Goal: Task Accomplishment & Management: Use online tool/utility

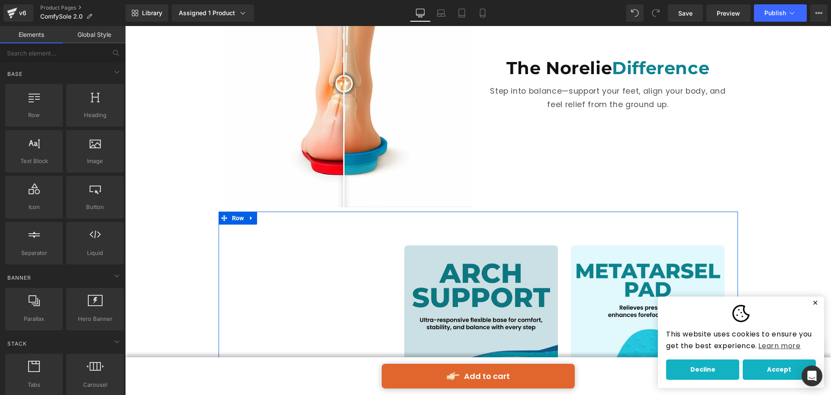
scroll to position [535, 0]
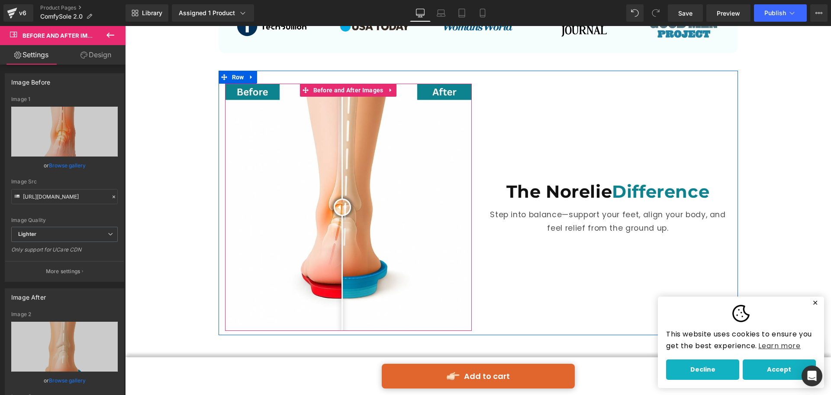
drag, startPoint x: 294, startPoint y: 202, endPoint x: 339, endPoint y: 229, distance: 52.1
click at [339, 216] on div at bounding box center [342, 206] width 17 height 17
drag, startPoint x: 339, startPoint y: 205, endPoint x: 342, endPoint y: 209, distance: 5.3
click at [342, 209] on div at bounding box center [345, 206] width 17 height 17
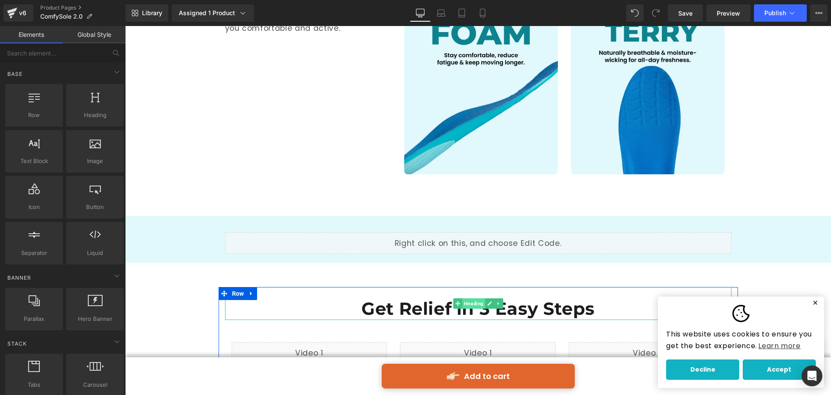
scroll to position [1055, 0]
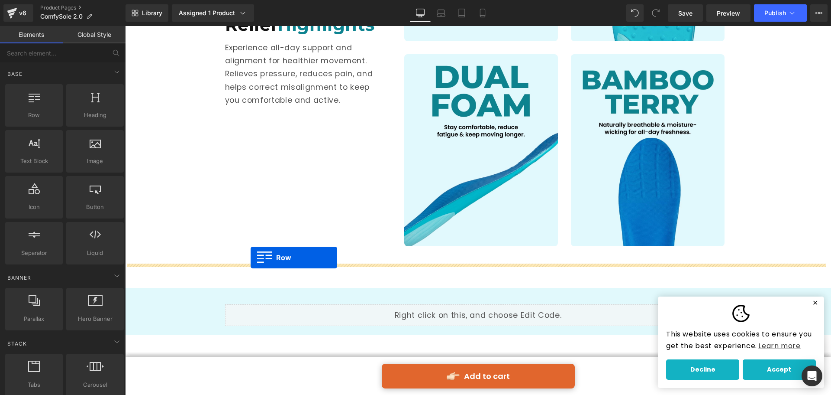
drag, startPoint x: 158, startPoint y: 136, endPoint x: 251, endPoint y: 257, distance: 153.2
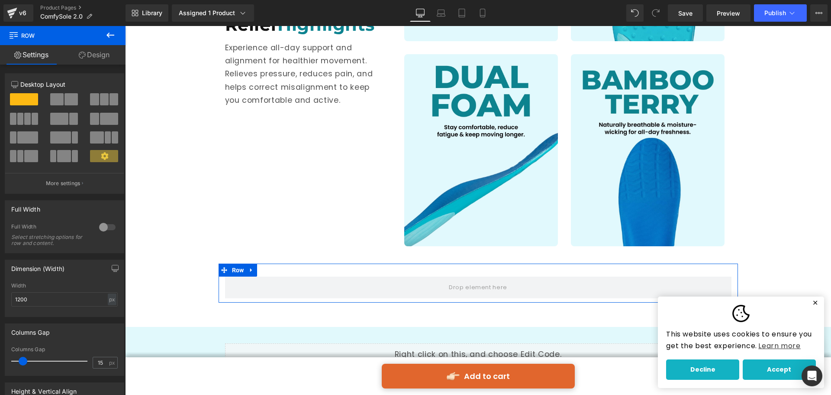
click at [33, 117] on span at bounding box center [35, 119] width 6 height 12
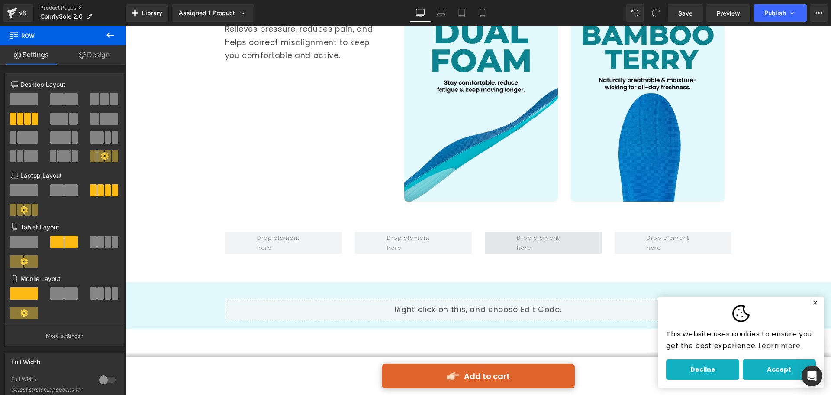
scroll to position [1142, 0]
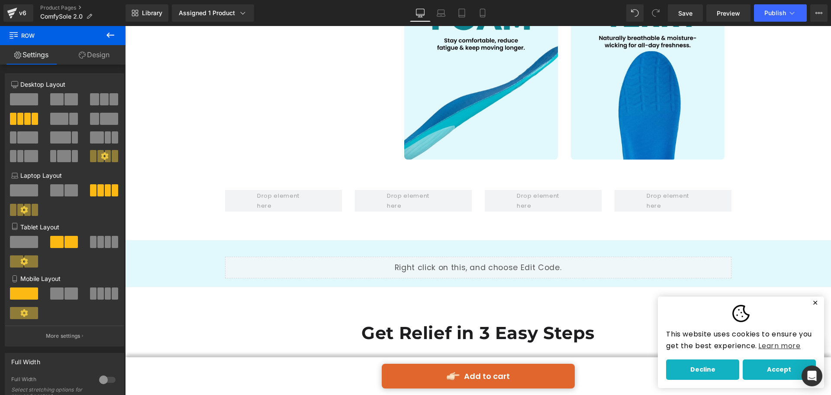
click at [107, 38] on icon at bounding box center [110, 35] width 10 height 10
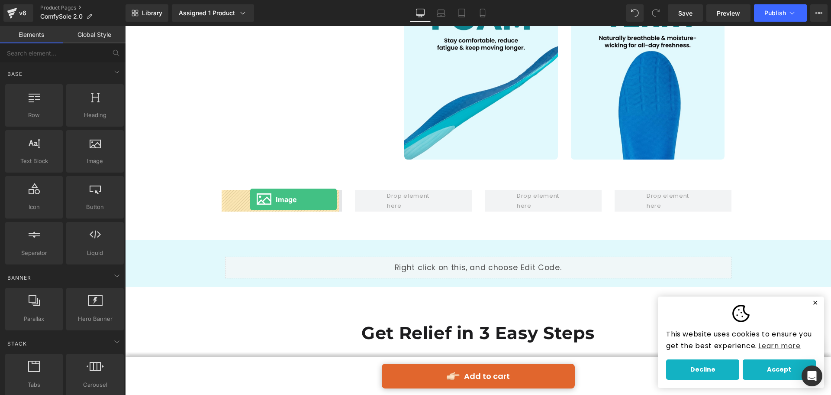
drag, startPoint x: 216, startPoint y: 184, endPoint x: 250, endPoint y: 199, distance: 37.4
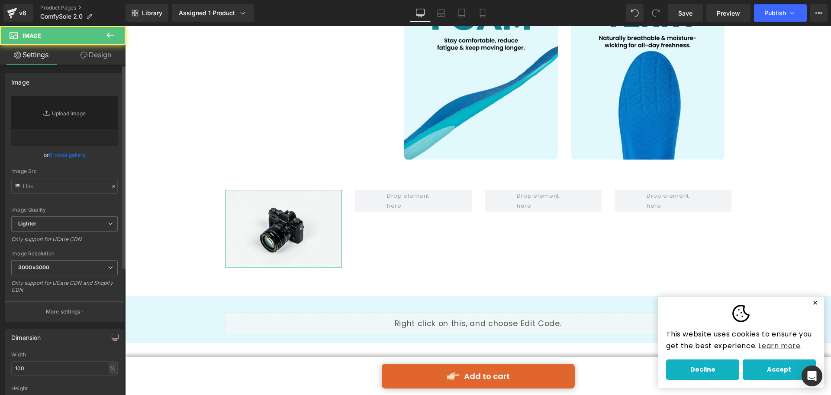
type input "//[DOMAIN_NAME][URL]"
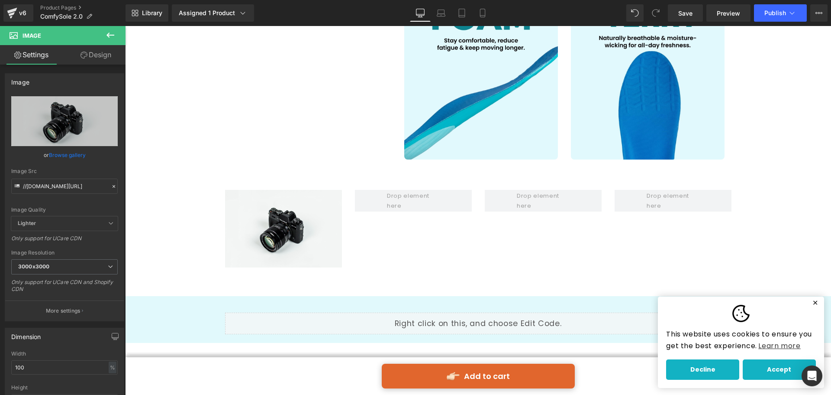
click at [106, 37] on icon at bounding box center [110, 35] width 10 height 10
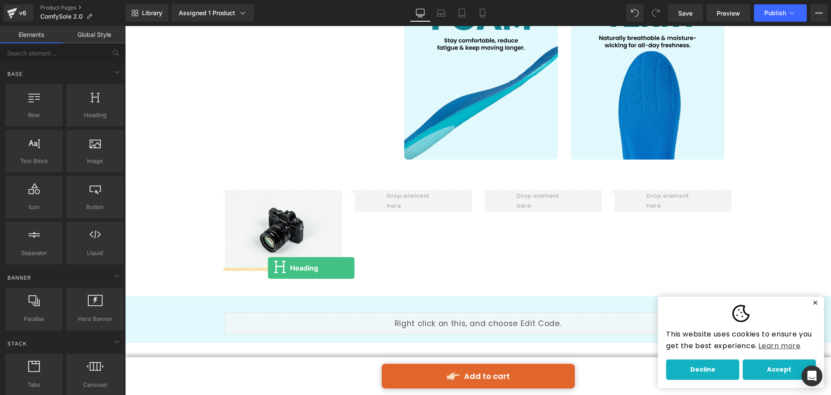
drag, startPoint x: 229, startPoint y: 144, endPoint x: 268, endPoint y: 268, distance: 129.6
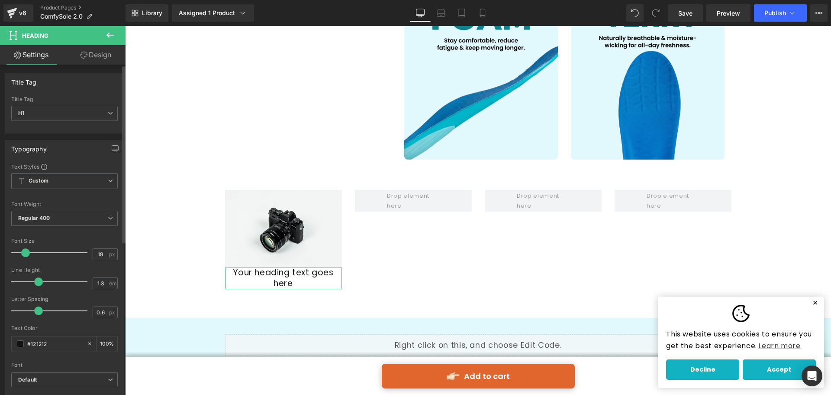
drag, startPoint x: 42, startPoint y: 251, endPoint x: 26, endPoint y: 257, distance: 16.7
click at [26, 257] on div at bounding box center [52, 252] width 72 height 17
click at [104, 252] on input "19" at bounding box center [100, 254] width 15 height 11
type input "18"
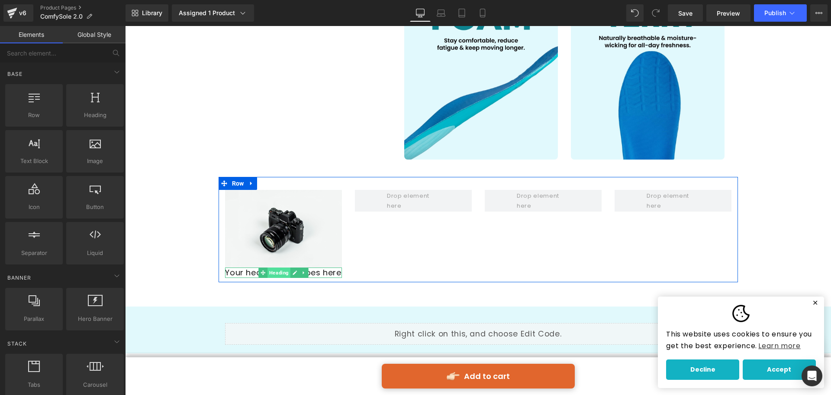
click at [286, 273] on span "Heading" at bounding box center [279, 272] width 23 height 10
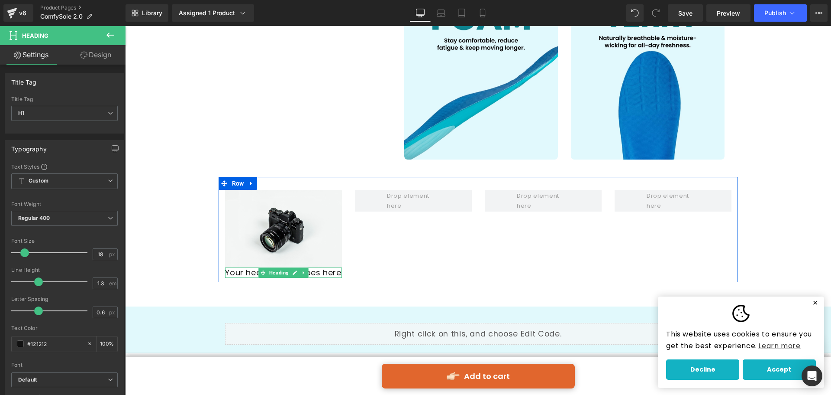
click at [323, 272] on h1 "Your heading text goes here" at bounding box center [283, 272] width 117 height 10
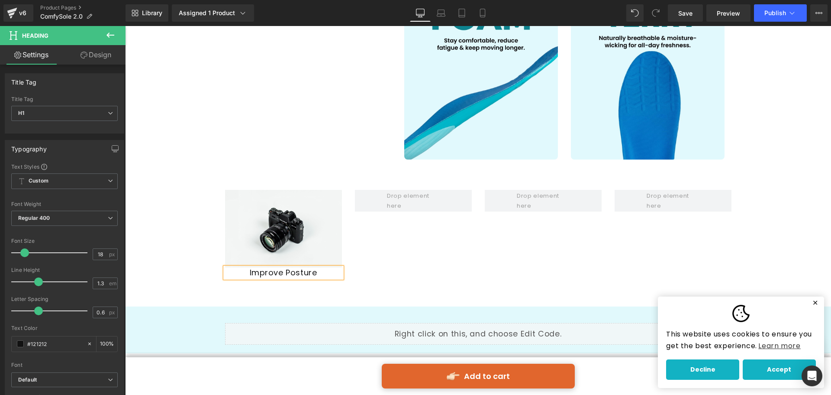
click at [362, 261] on div "Image Improve Posture Heading Row" at bounding box center [479, 229] width 520 height 105
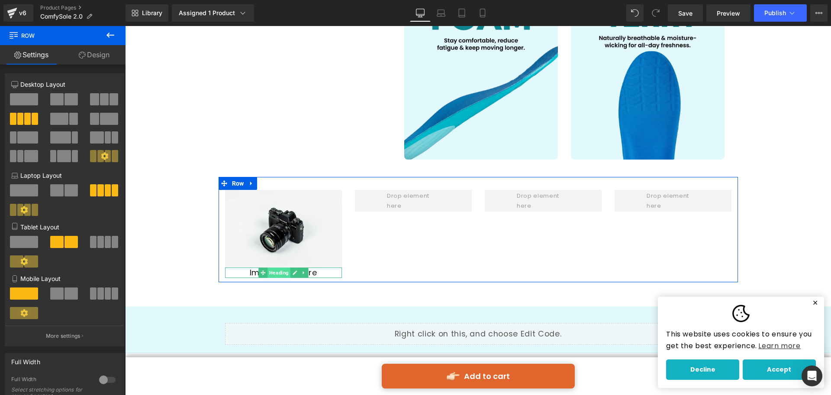
click at [280, 272] on span "Heading" at bounding box center [279, 272] width 23 height 10
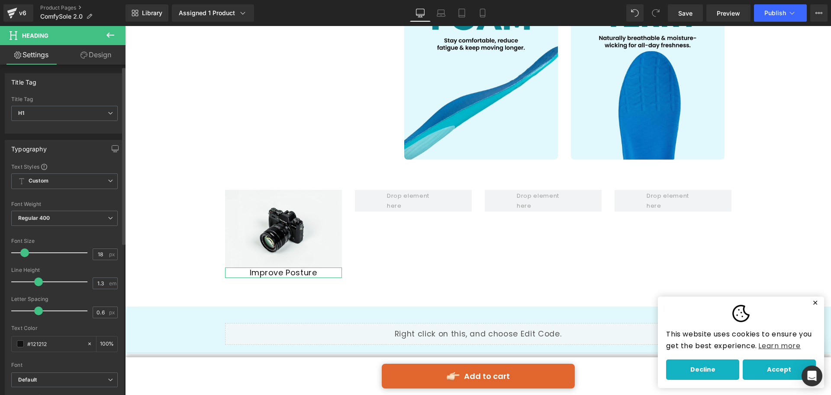
scroll to position [87, 0]
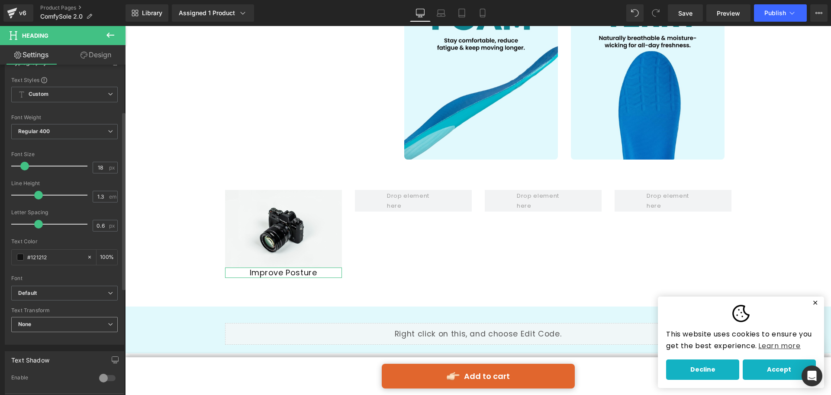
click at [75, 323] on span "None" at bounding box center [64, 324] width 107 height 15
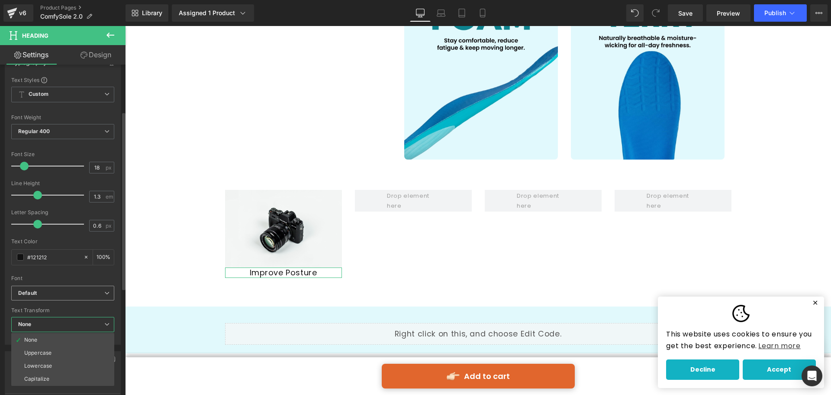
click at [84, 288] on span "Default" at bounding box center [62, 292] width 103 height 15
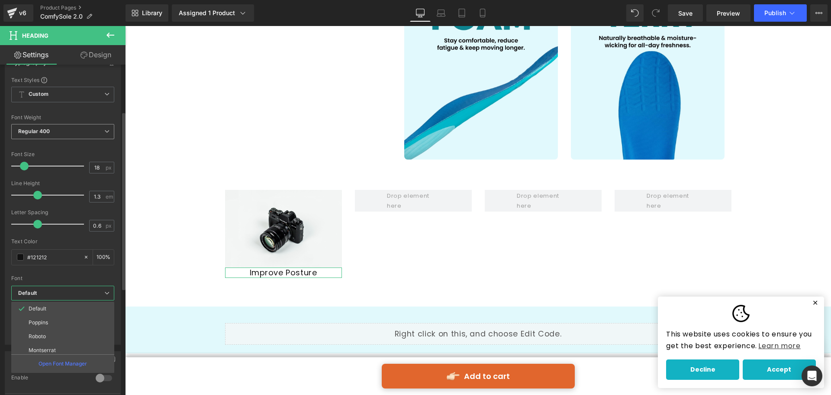
click at [95, 133] on span "Regular 400" at bounding box center [62, 131] width 103 height 15
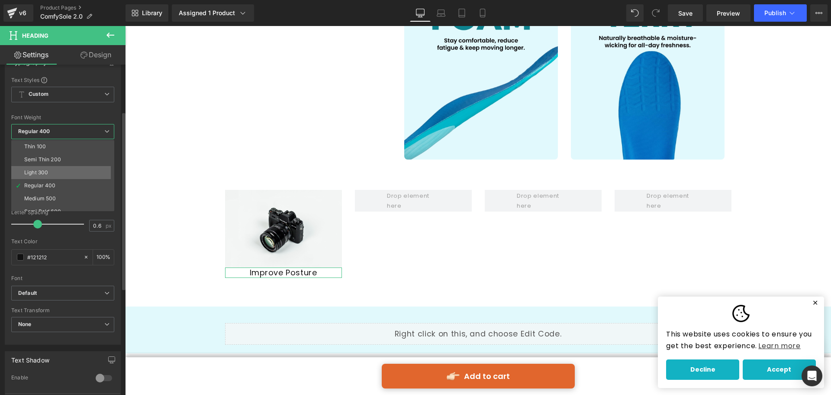
scroll to position [43, 0]
click at [65, 203] on li "Bold 700" at bounding box center [64, 207] width 107 height 13
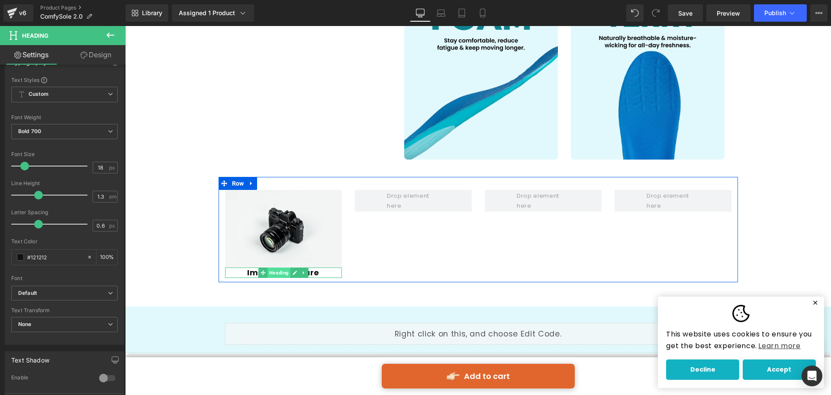
click at [280, 270] on span "Heading" at bounding box center [279, 272] width 23 height 10
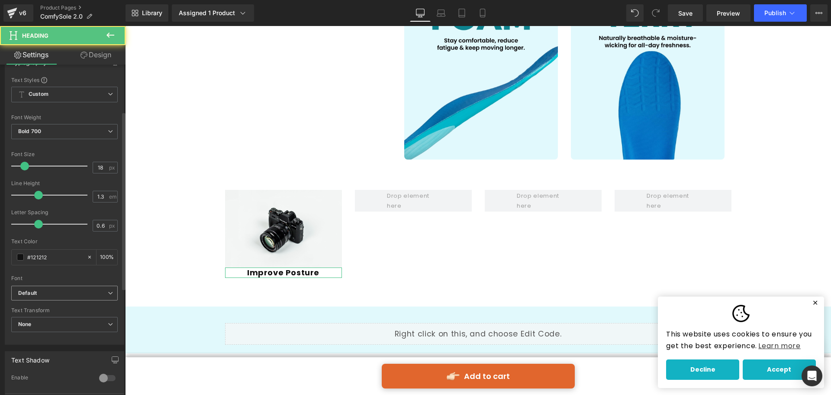
click at [63, 291] on b "Default" at bounding box center [63, 292] width 90 height 7
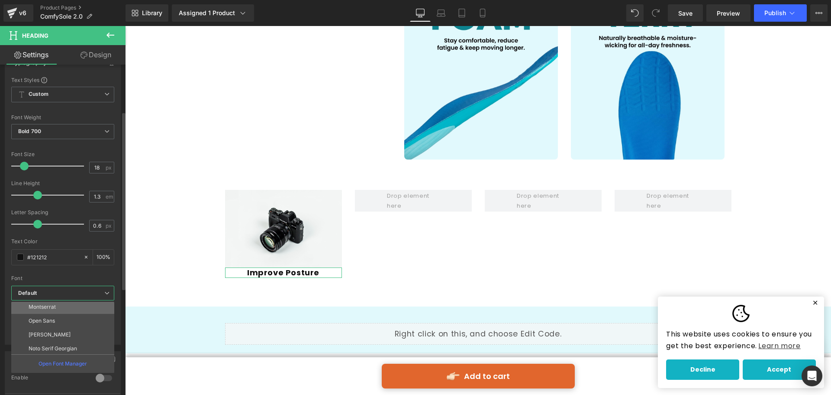
click at [64, 308] on li "Montserrat" at bounding box center [64, 307] width 107 height 14
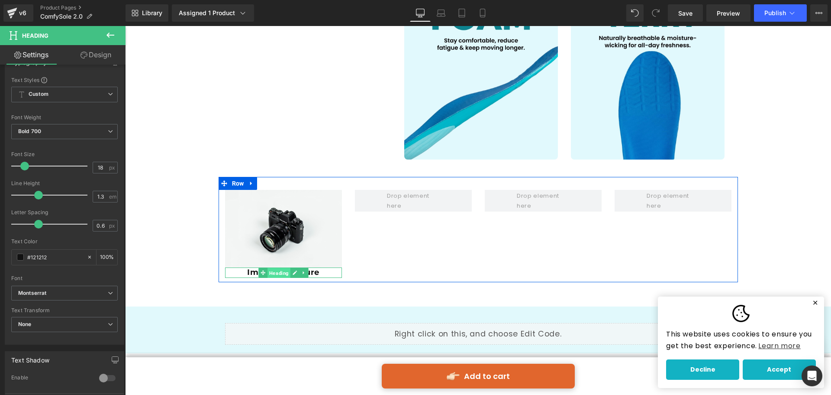
click at [281, 274] on span "Heading" at bounding box center [279, 273] width 23 height 10
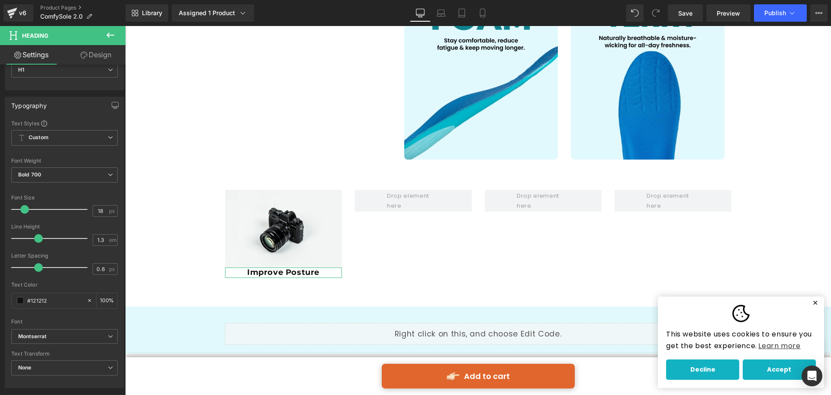
click at [96, 53] on link "Design" at bounding box center [96, 54] width 63 height 19
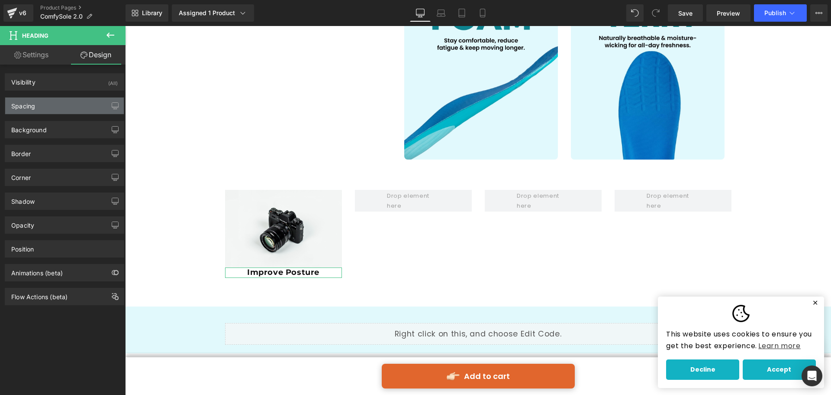
click at [73, 107] on div "Spacing" at bounding box center [64, 105] width 119 height 16
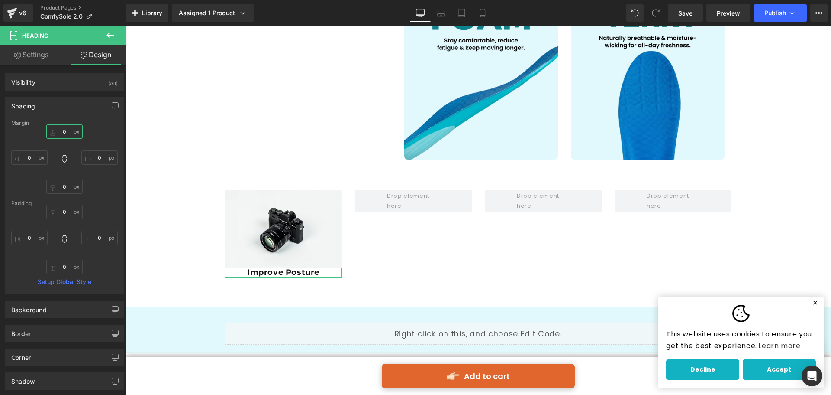
click at [66, 133] on input "0" at bounding box center [64, 131] width 36 height 14
type input "1-"
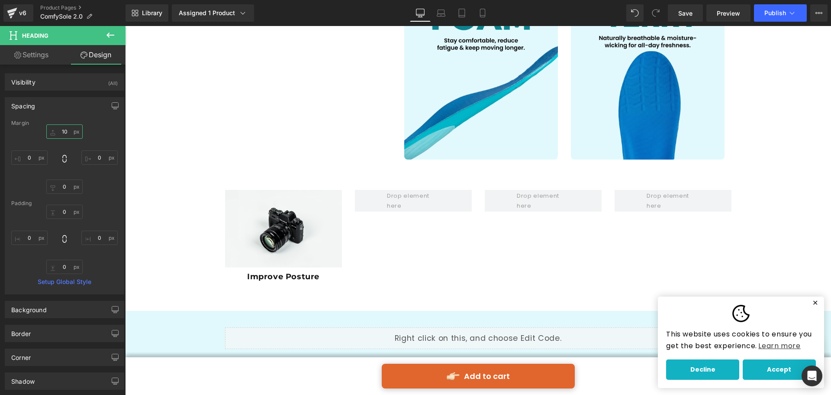
type input "10"
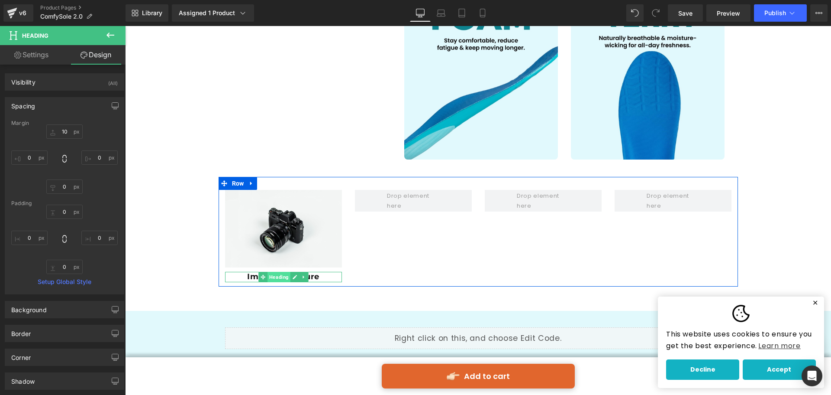
click at [268, 275] on span "Heading" at bounding box center [279, 277] width 23 height 10
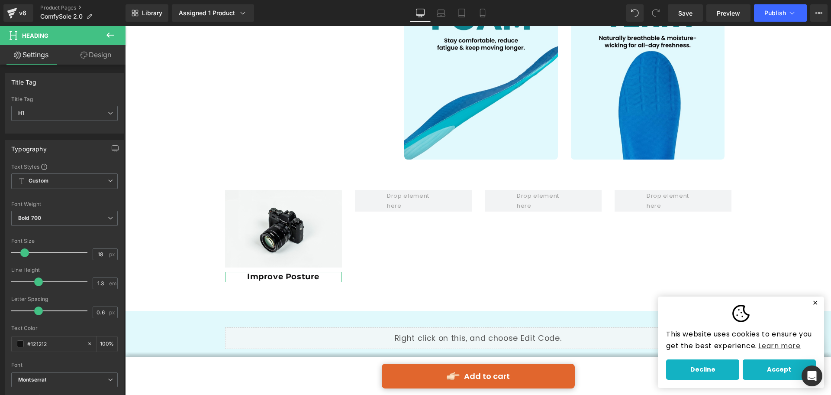
click at [107, 52] on link "Design" at bounding box center [96, 54] width 63 height 19
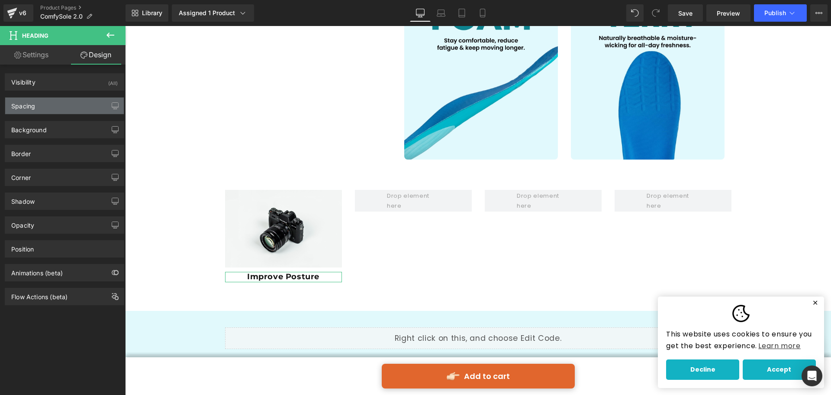
click at [59, 107] on div "Spacing" at bounding box center [64, 105] width 119 height 16
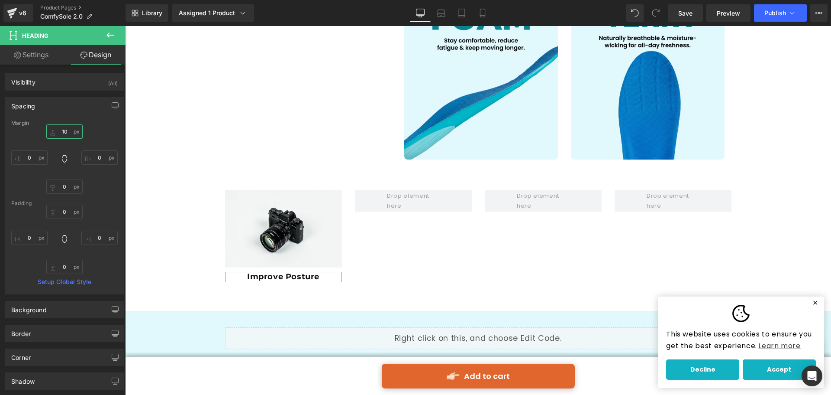
click at [66, 131] on input "10" at bounding box center [64, 131] width 36 height 14
type input "20"
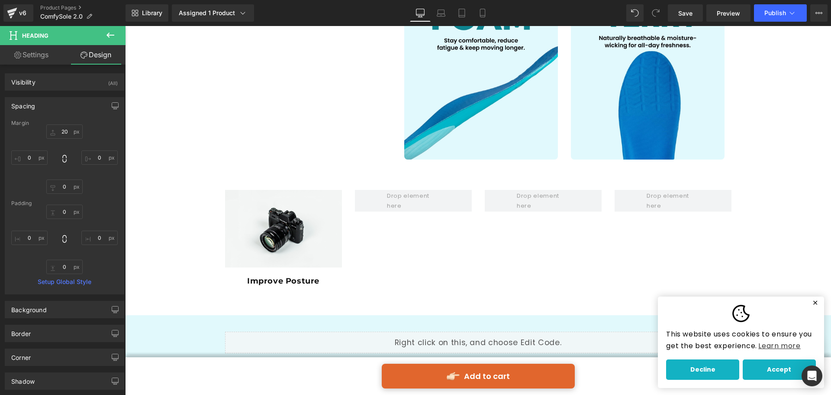
click at [104, 36] on button at bounding box center [110, 35] width 30 height 19
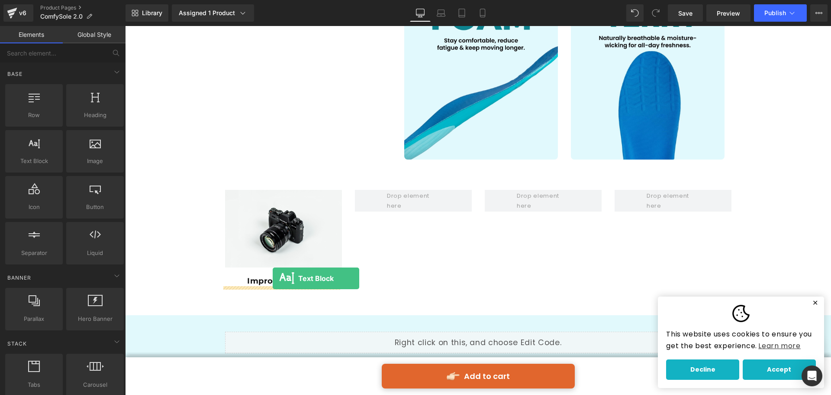
drag, startPoint x: 176, startPoint y: 196, endPoint x: 273, endPoint y: 278, distance: 126.9
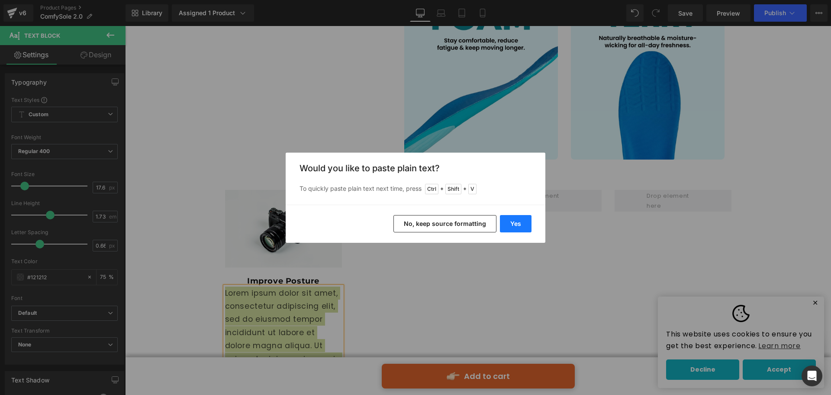
click at [510, 222] on button "Yes" at bounding box center [516, 223] width 32 height 17
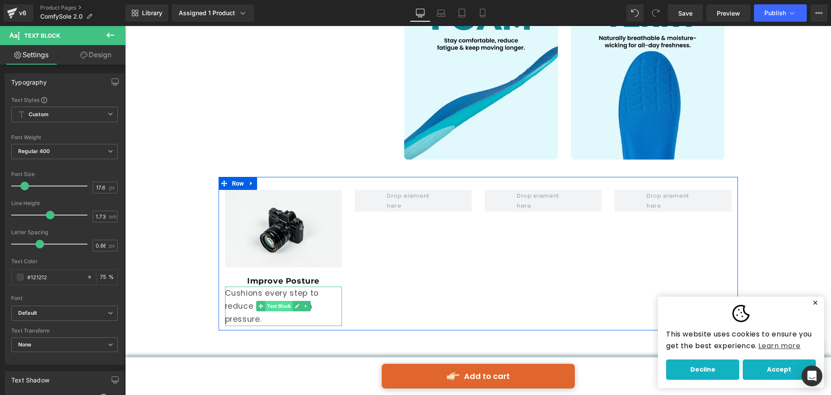
click at [286, 301] on span "Text Block" at bounding box center [278, 306] width 27 height 10
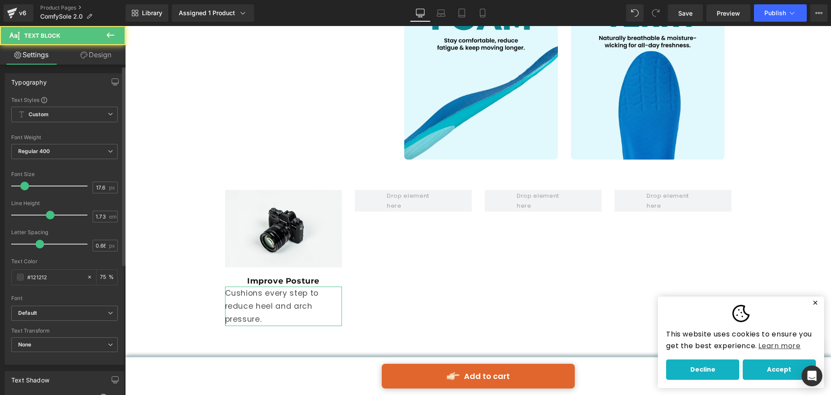
scroll to position [173, 0]
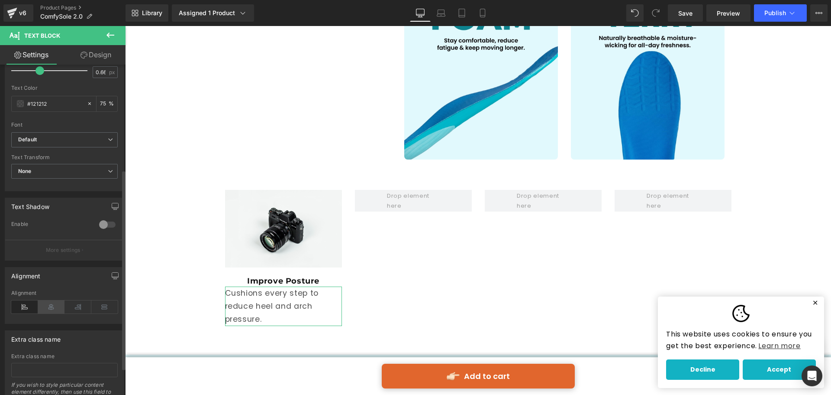
click at [49, 302] on icon at bounding box center [51, 306] width 27 height 13
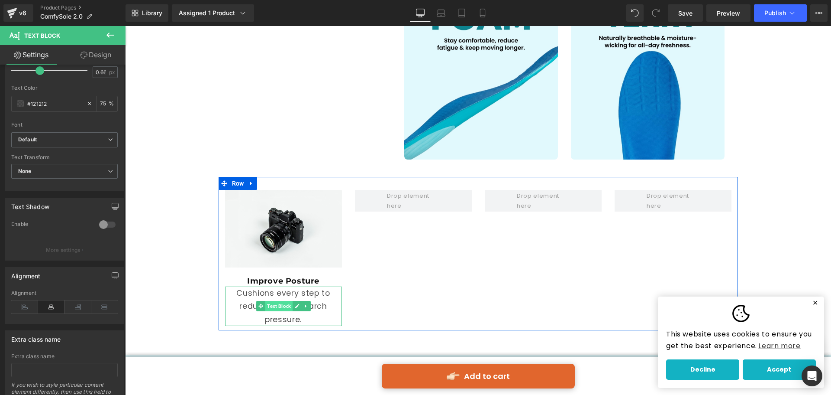
click at [265, 304] on span "Text Block" at bounding box center [278, 306] width 27 height 10
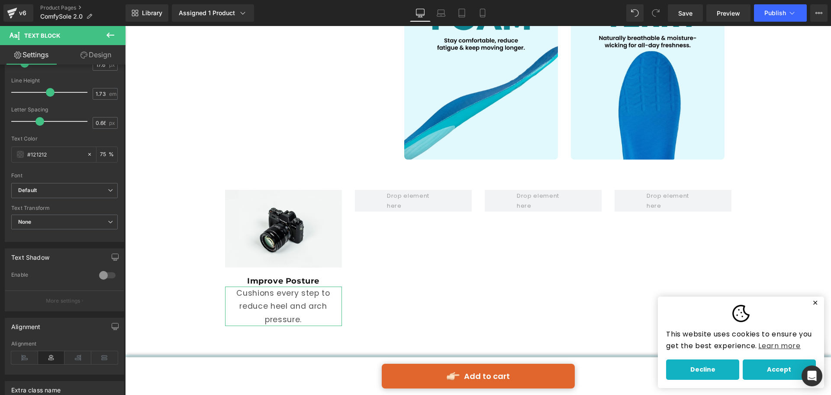
scroll to position [43, 0]
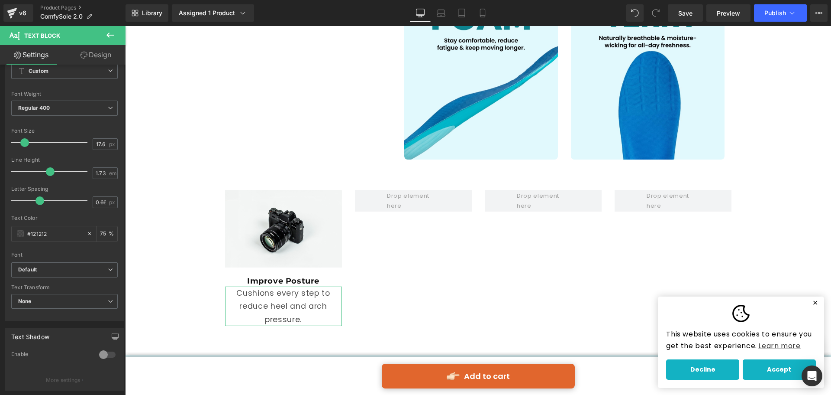
click at [90, 55] on link "Design" at bounding box center [96, 54] width 63 height 19
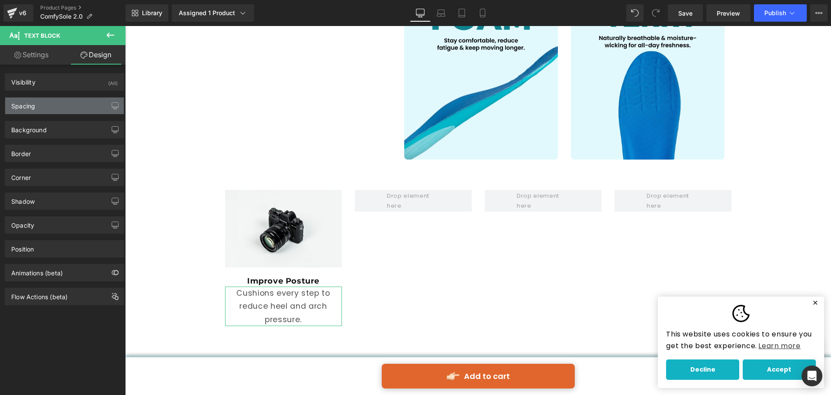
click at [68, 107] on div "Spacing" at bounding box center [64, 105] width 119 height 16
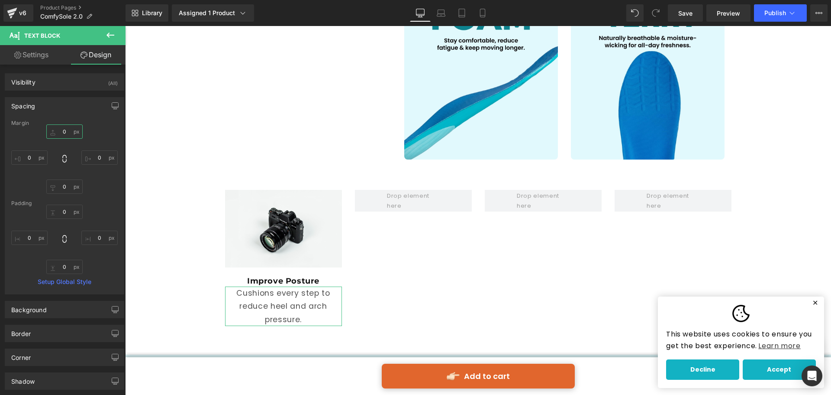
click at [64, 134] on input "0" at bounding box center [64, 131] width 36 height 14
type input "10"
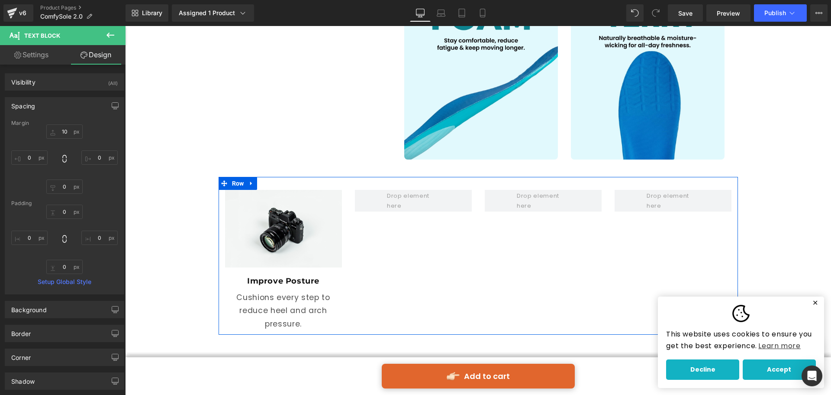
click at [361, 310] on div "Image Improve Posture Heading Cushions every step to reduce heel and arch press…" at bounding box center [479, 256] width 520 height 158
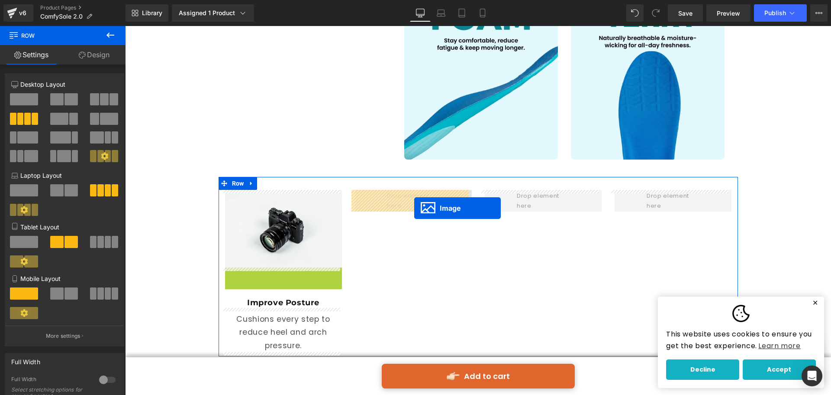
drag, startPoint x: 275, startPoint y: 304, endPoint x: 414, endPoint y: 208, distance: 170.0
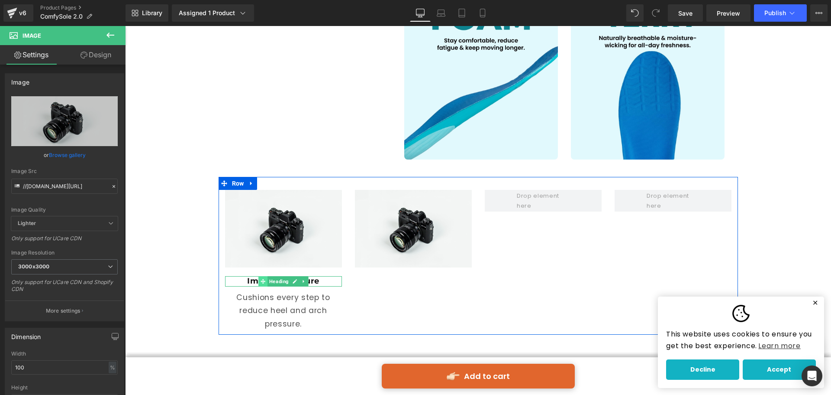
click at [264, 277] on span at bounding box center [263, 281] width 9 height 10
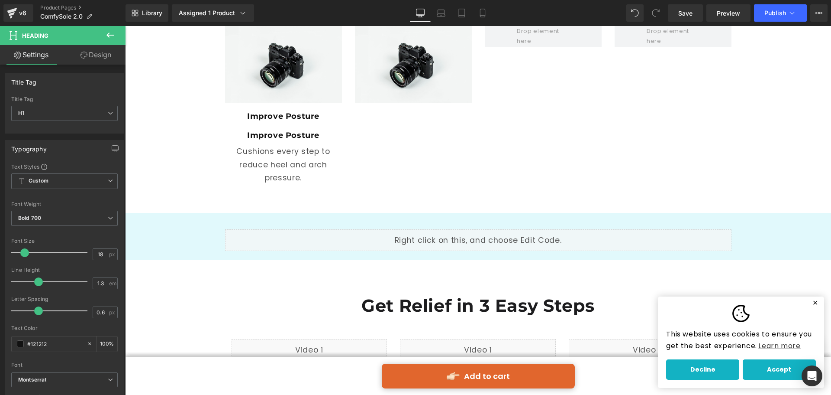
scroll to position [1288, 0]
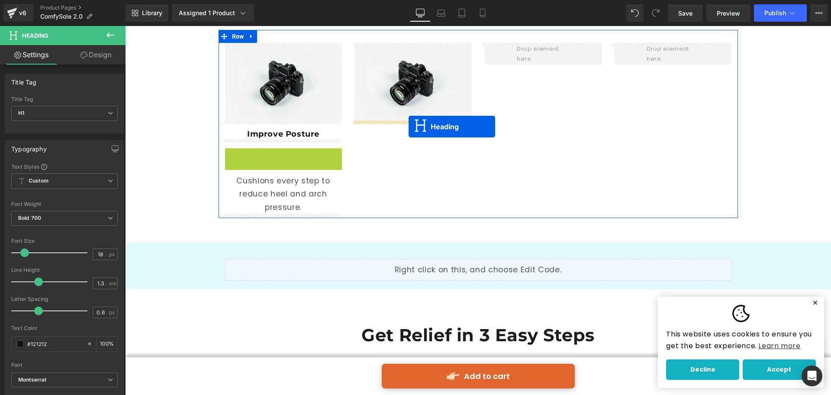
drag, startPoint x: 280, startPoint y: 153, endPoint x: 409, endPoint y: 126, distance: 131.8
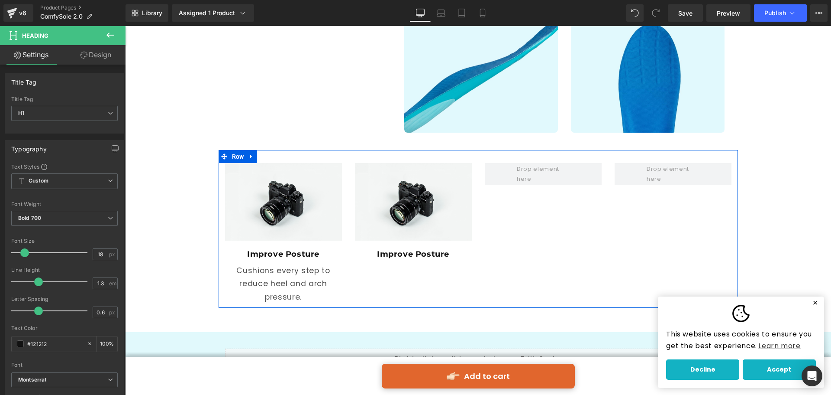
scroll to position [1158, 0]
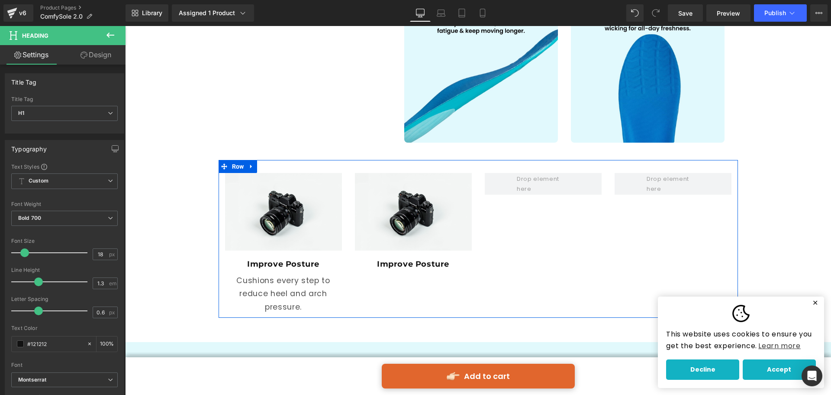
click at [271, 292] on div "Cushions every step to reduce heel and arch pressure. Text Block" at bounding box center [283, 293] width 117 height 39
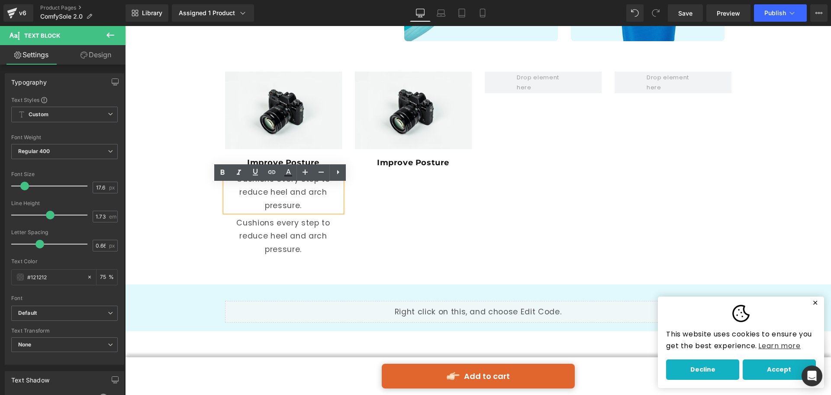
scroll to position [1248, 0]
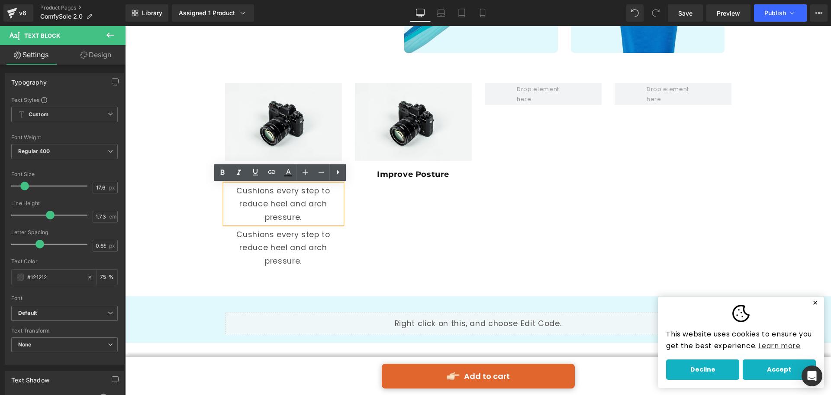
click at [287, 250] on span "Text Block" at bounding box center [278, 248] width 27 height 10
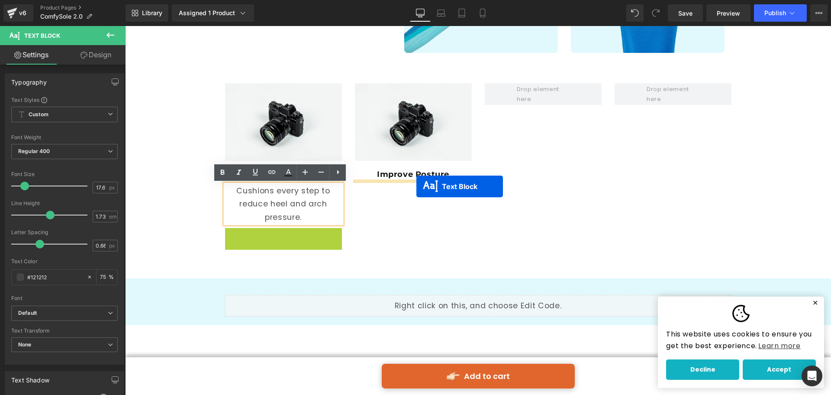
drag, startPoint x: 278, startPoint y: 246, endPoint x: 417, endPoint y: 186, distance: 151.3
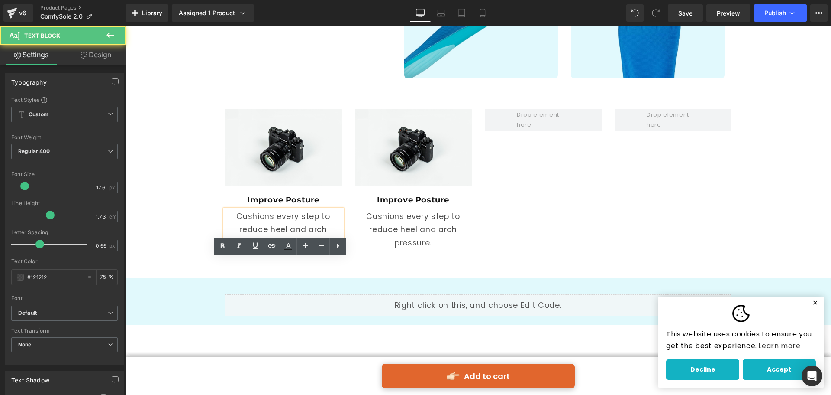
scroll to position [1161, 0]
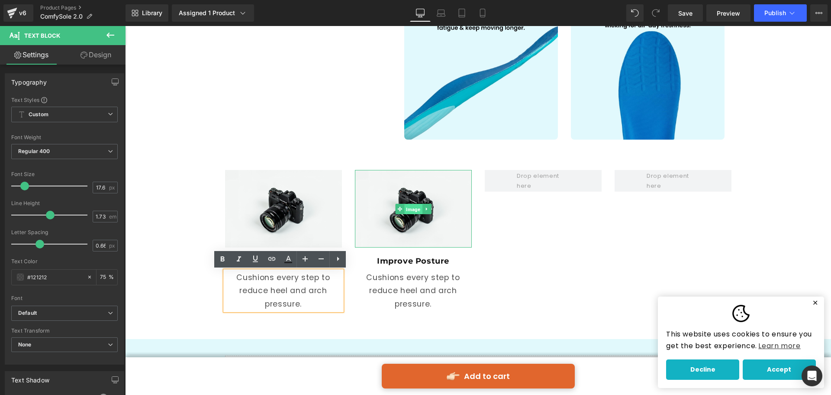
click at [407, 205] on span "Image" at bounding box center [413, 209] width 18 height 10
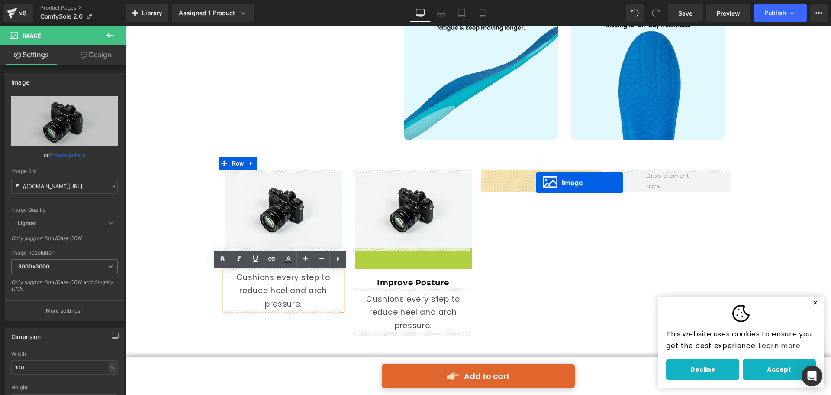
drag, startPoint x: 407, startPoint y: 286, endPoint x: 537, endPoint y: 182, distance: 165.8
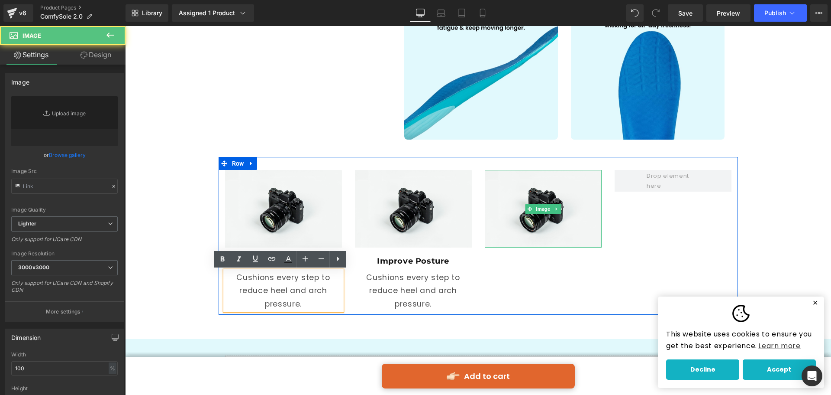
type input "//[DOMAIN_NAME][URL]"
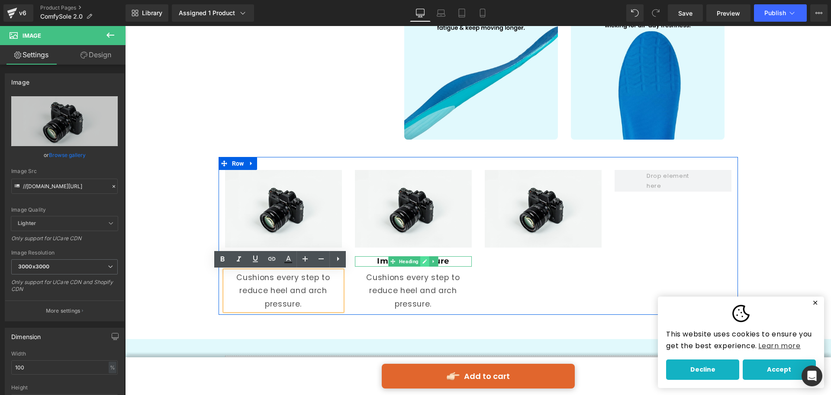
click at [422, 263] on icon at bounding box center [424, 261] width 5 height 5
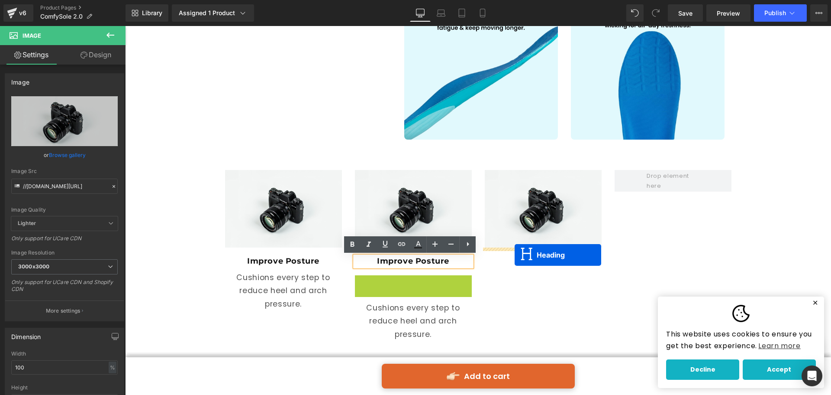
drag, startPoint x: 396, startPoint y: 280, endPoint x: 515, endPoint y: 255, distance: 121.7
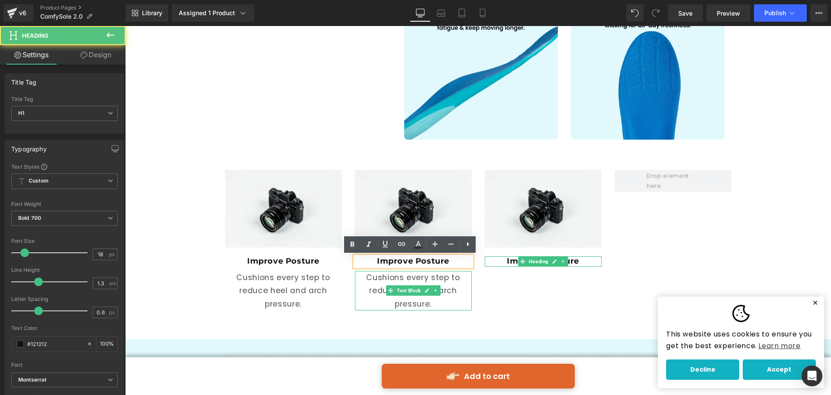
click at [410, 284] on p "Cushions every step to reduce heel and arch pressure." at bounding box center [413, 290] width 117 height 39
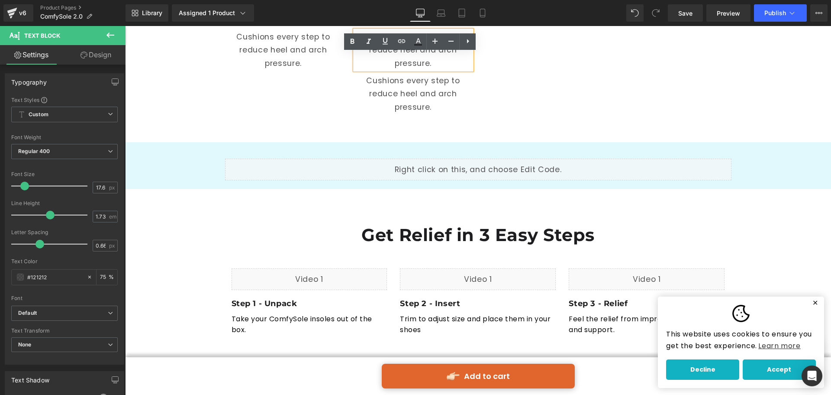
scroll to position [1285, 0]
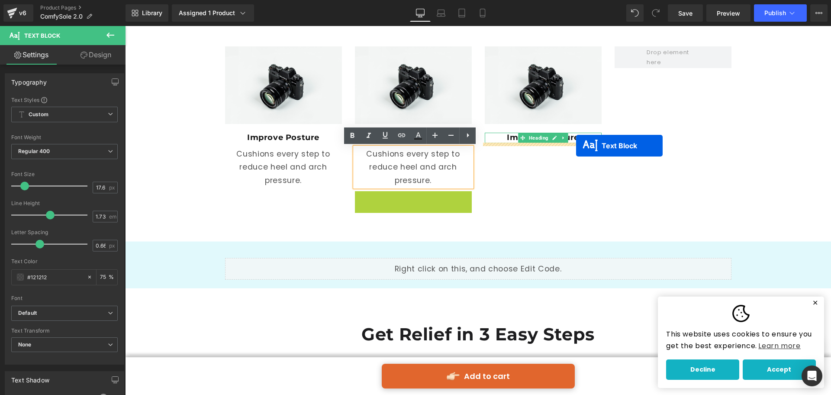
drag, startPoint x: 411, startPoint y: 210, endPoint x: 576, endPoint y: 146, distance: 177.8
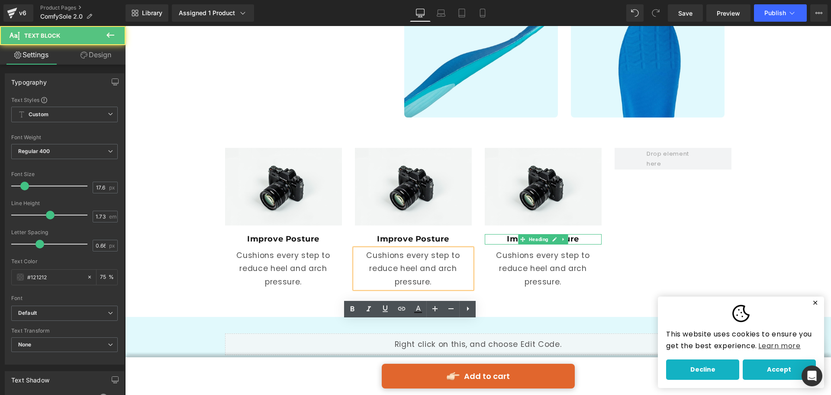
scroll to position [1112, 0]
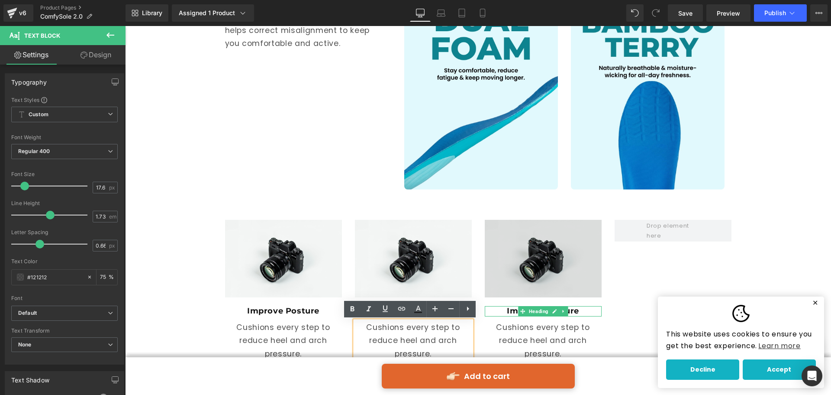
click at [551, 271] on img at bounding box center [543, 259] width 117 height 78
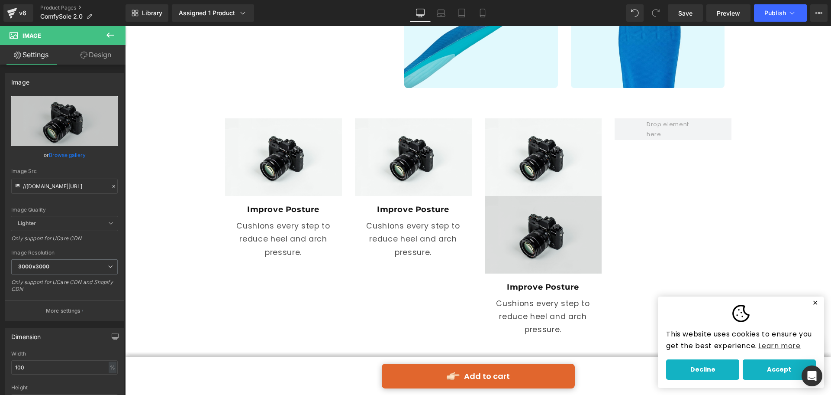
scroll to position [1155, 0]
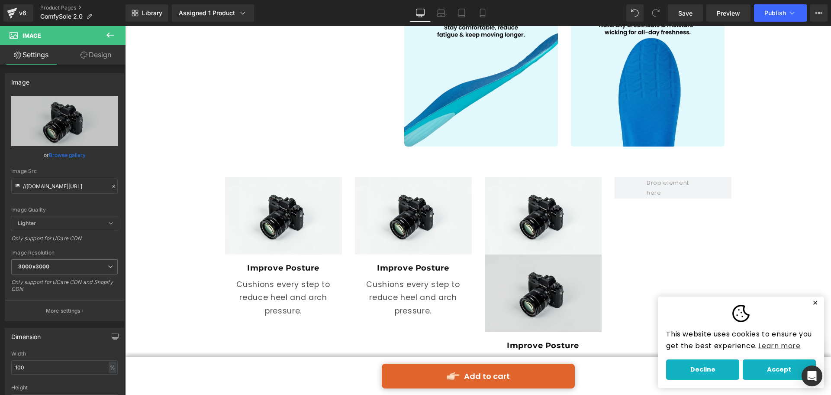
click at [540, 295] on div "Image" at bounding box center [543, 293] width 117 height 78
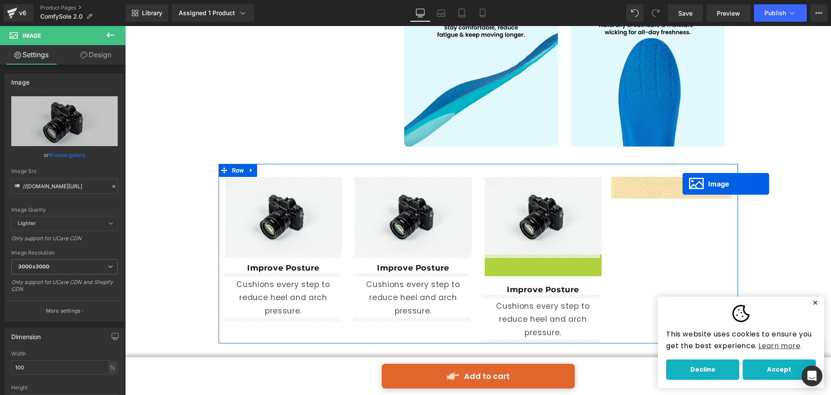
drag, startPoint x: 539, startPoint y: 290, endPoint x: 683, endPoint y: 184, distance: 178.9
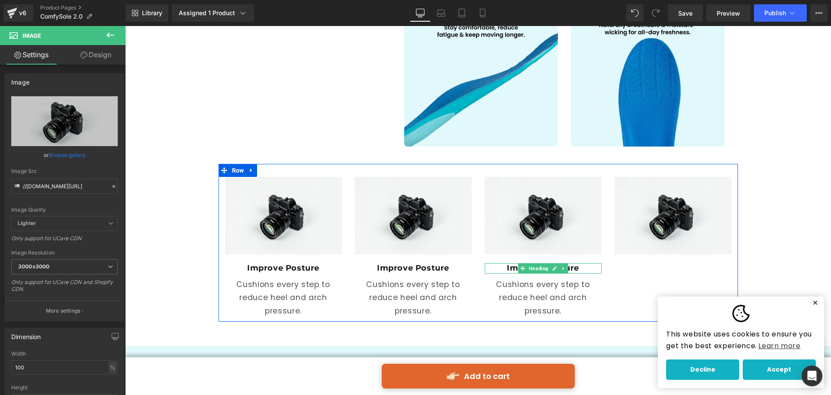
click at [552, 265] on link at bounding box center [554, 268] width 9 height 10
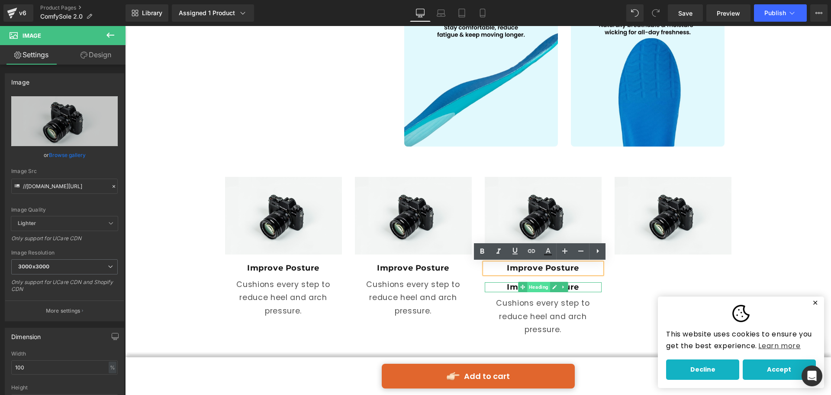
click at [542, 287] on span "Heading" at bounding box center [538, 286] width 23 height 10
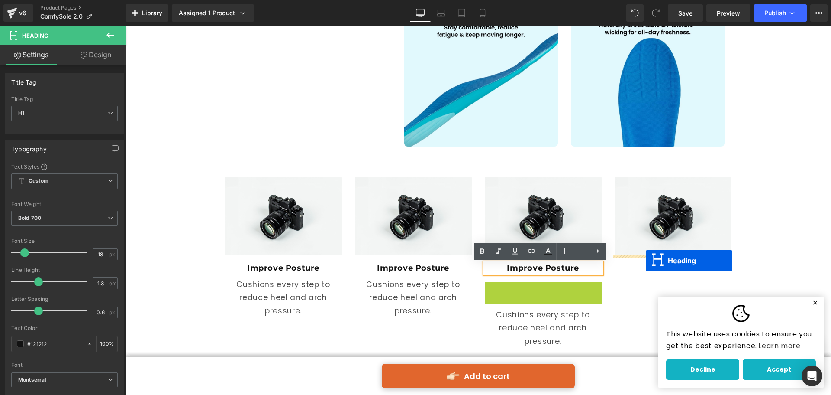
drag, startPoint x: 537, startPoint y: 287, endPoint x: 646, endPoint y: 260, distance: 112.4
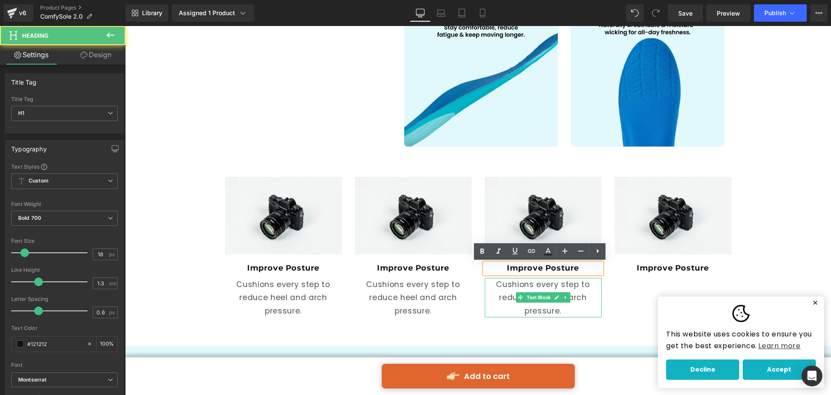
click at [564, 288] on p "Cushions every step to reduce heel and arch pressure." at bounding box center [543, 297] width 117 height 39
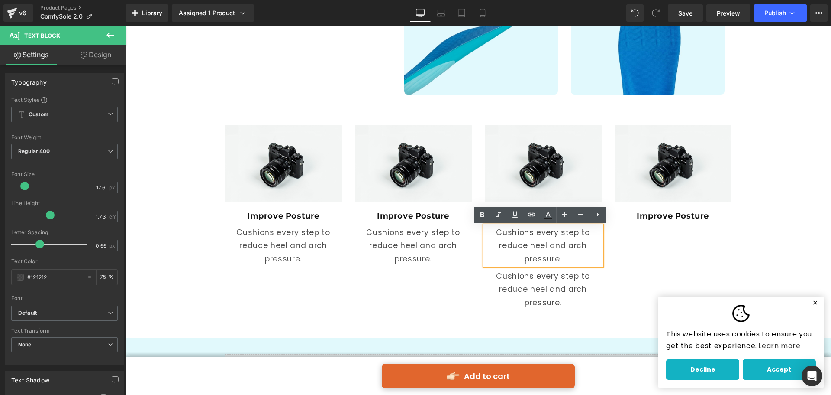
scroll to position [1206, 0]
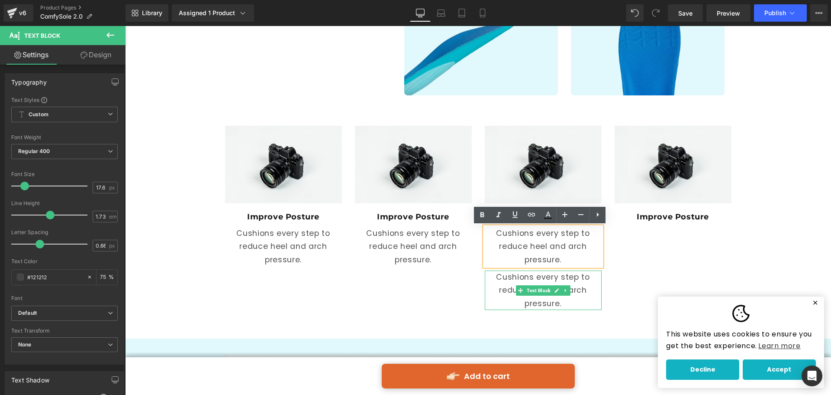
click at [556, 299] on p "Cushions every step to reduce heel and arch pressure." at bounding box center [543, 289] width 117 height 39
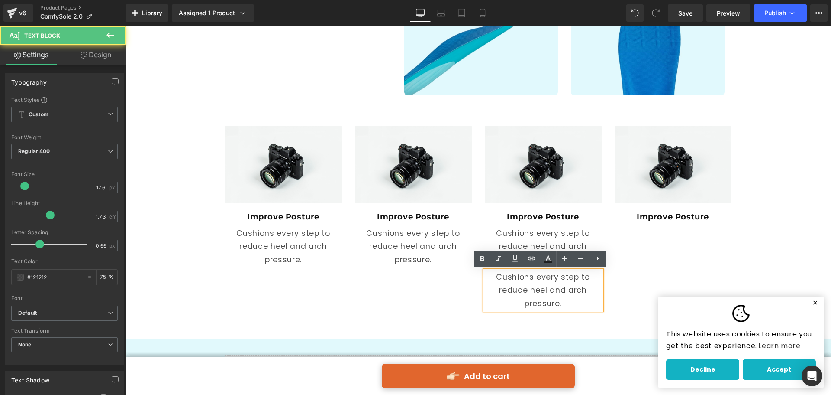
click at [515, 292] on p "Cushions every step to reduce heel and arch pressure." at bounding box center [543, 289] width 117 height 39
click at [436, 292] on div "Image Improve Posture Heading Cushions every step to reduce heel and arch press…" at bounding box center [479, 213] width 520 height 201
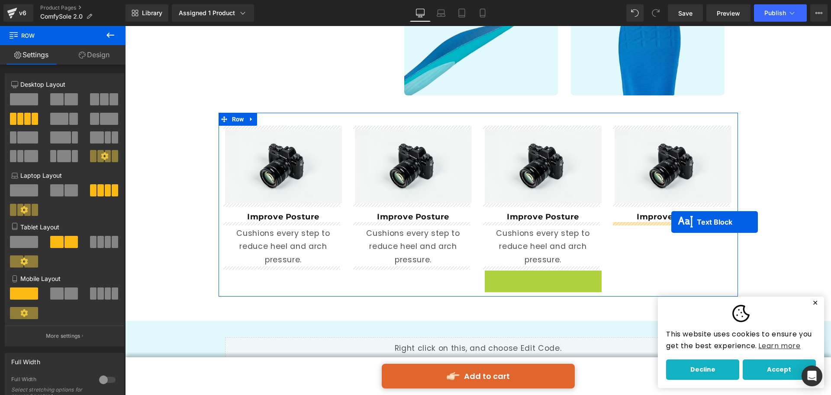
drag, startPoint x: 532, startPoint y: 290, endPoint x: 672, endPoint y: 222, distance: 155.3
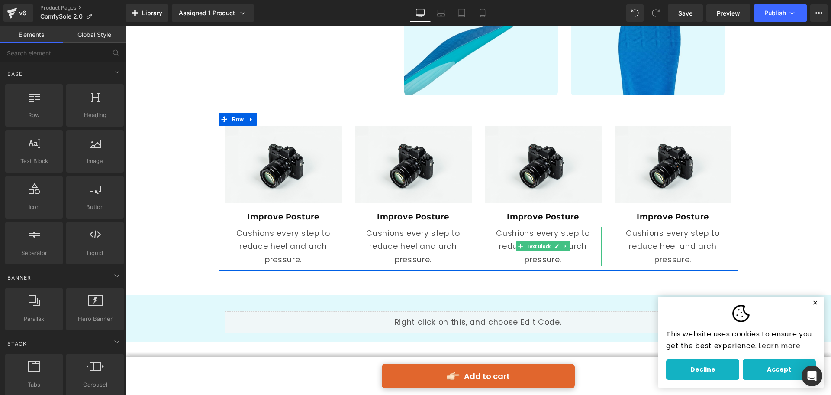
scroll to position [1162, 0]
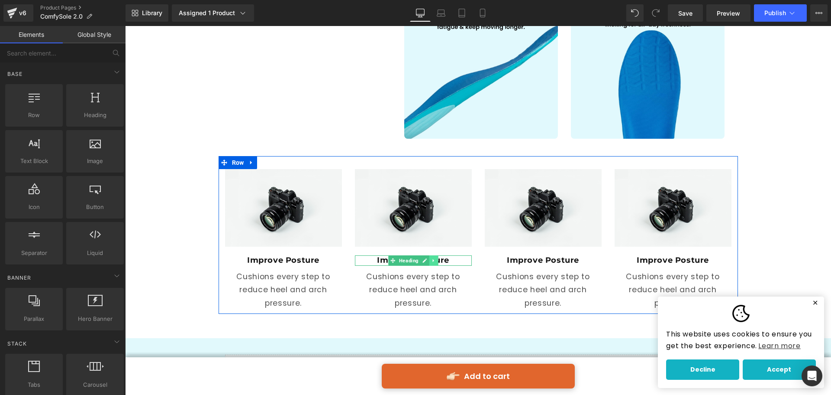
click at [429, 263] on link at bounding box center [433, 260] width 9 height 10
click at [398, 259] on span "Heading" at bounding box center [395, 260] width 23 height 10
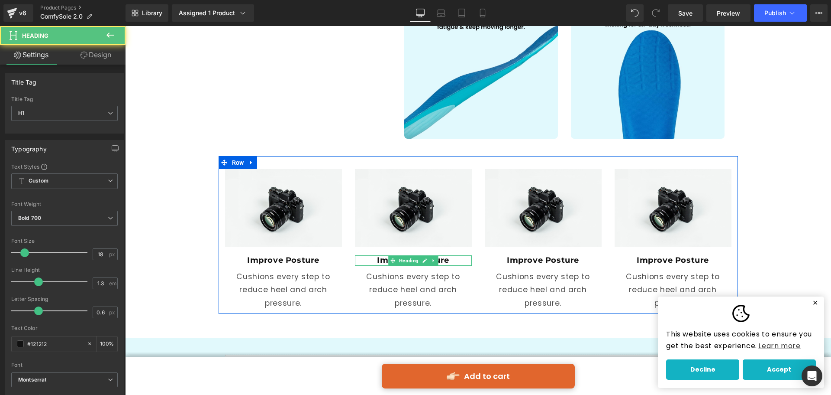
click at [423, 262] on icon at bounding box center [425, 260] width 4 height 4
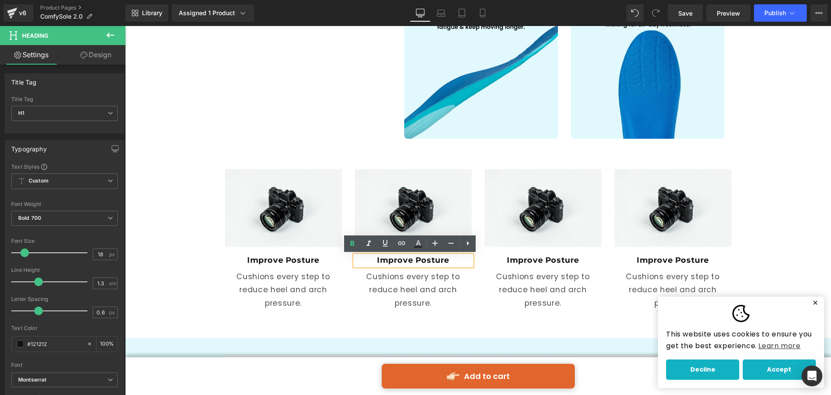
click at [446, 257] on h1 "Improve Posture" at bounding box center [413, 260] width 117 height 10
paste div
click at [545, 265] on div "Improve Posture Heading" at bounding box center [543, 260] width 117 height 10
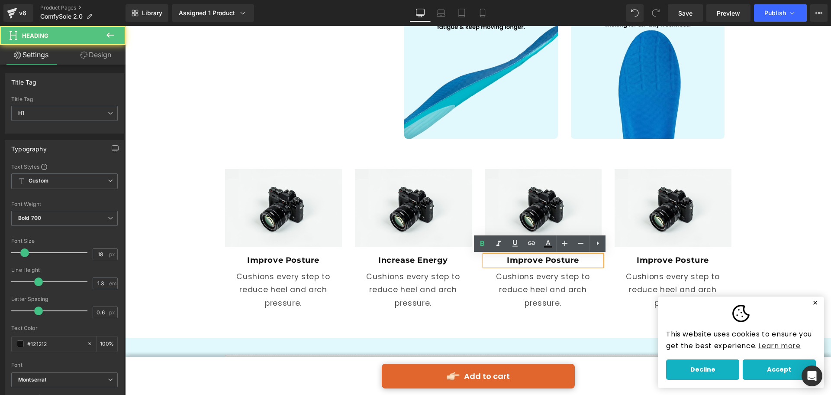
click at [542, 262] on h1 "Improve Posture" at bounding box center [543, 260] width 117 height 10
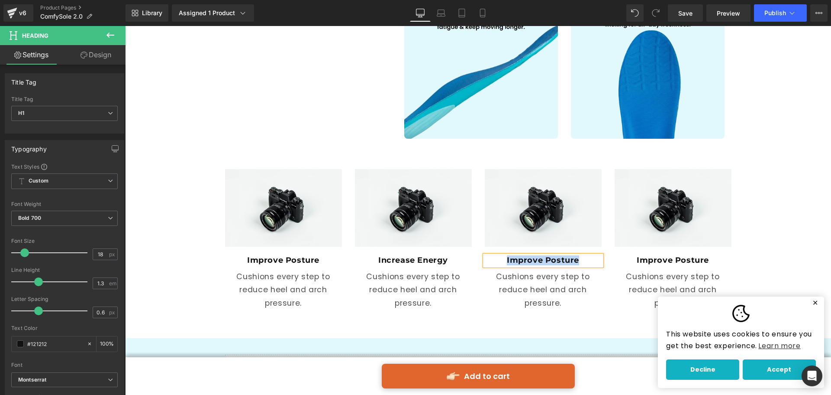
paste div
click at [636, 259] on h1 "Improve Posture" at bounding box center [673, 260] width 117 height 10
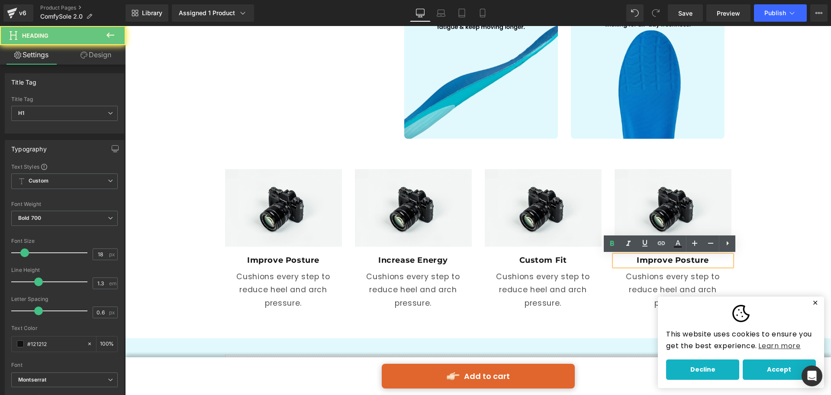
click at [636, 259] on h1 "Improve Posture" at bounding box center [673, 260] width 117 height 10
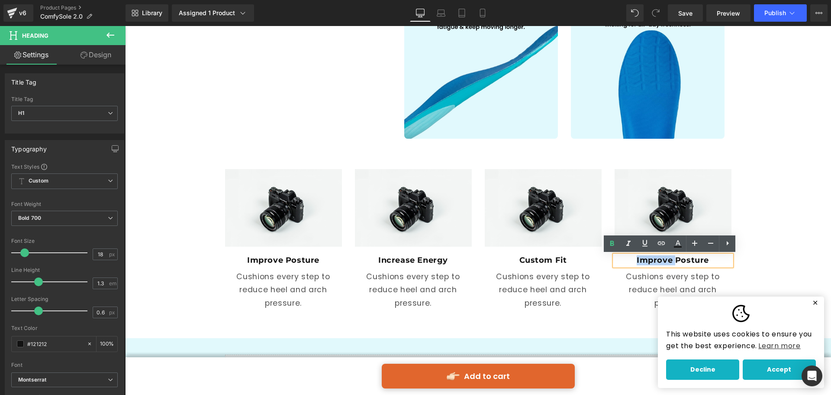
click at [638, 259] on h1 "Improve Posture" at bounding box center [673, 260] width 117 height 10
paste div
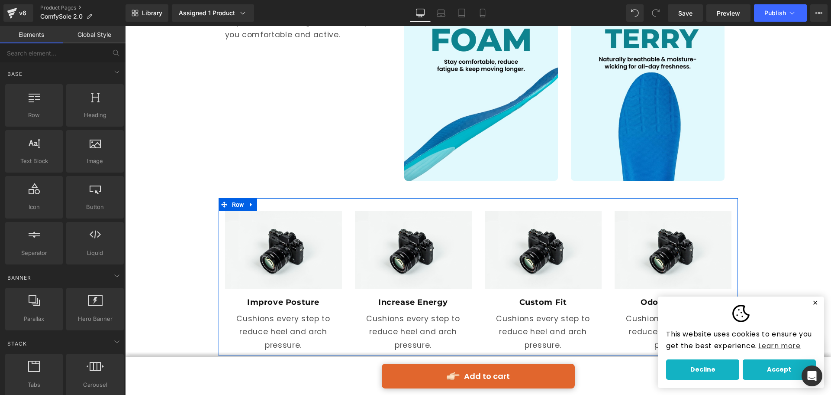
scroll to position [1076, 0]
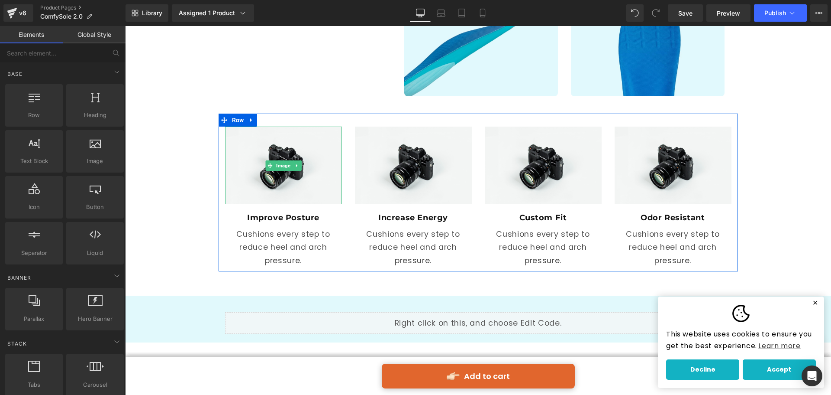
scroll to position [1119, 0]
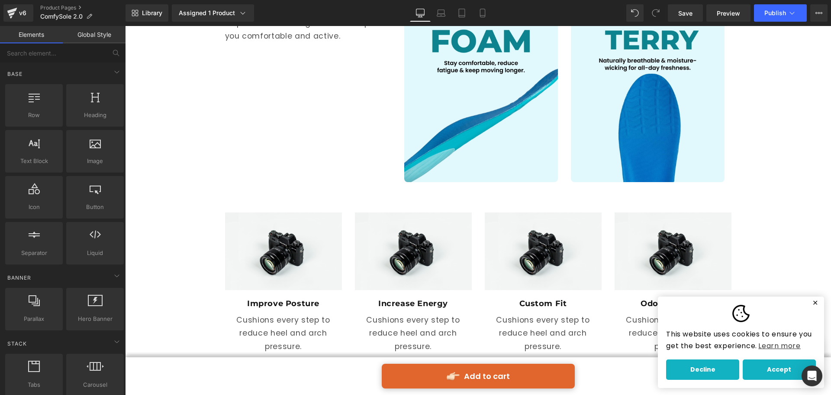
click at [280, 249] on div "Image" at bounding box center [283, 251] width 117 height 78
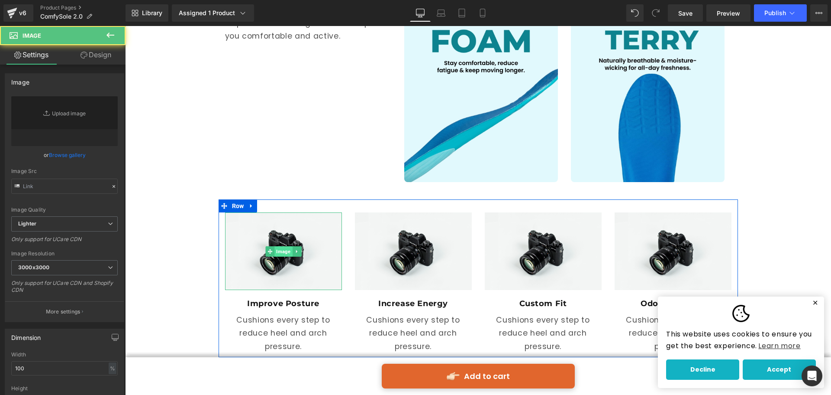
type input "//[DOMAIN_NAME][URL]"
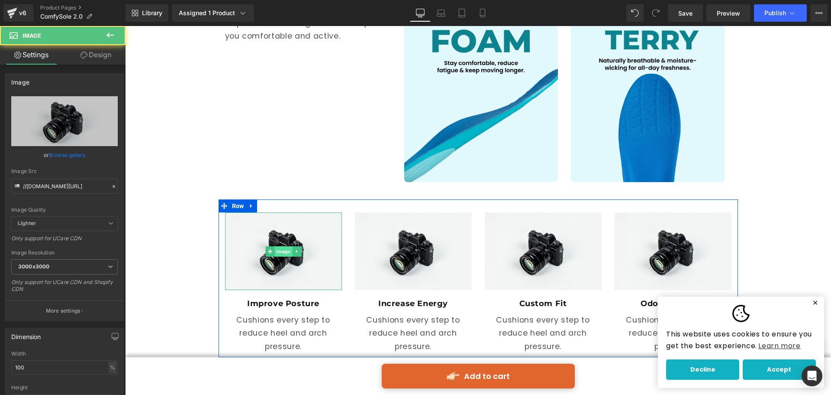
click at [280, 249] on span "Image" at bounding box center [284, 251] width 18 height 10
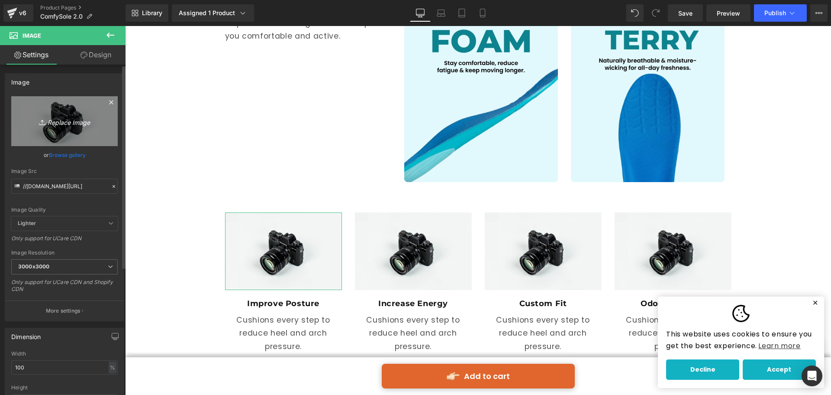
click at [69, 119] on icon "Replace Image" at bounding box center [64, 121] width 69 height 11
type input "C:\fakepath\1.png"
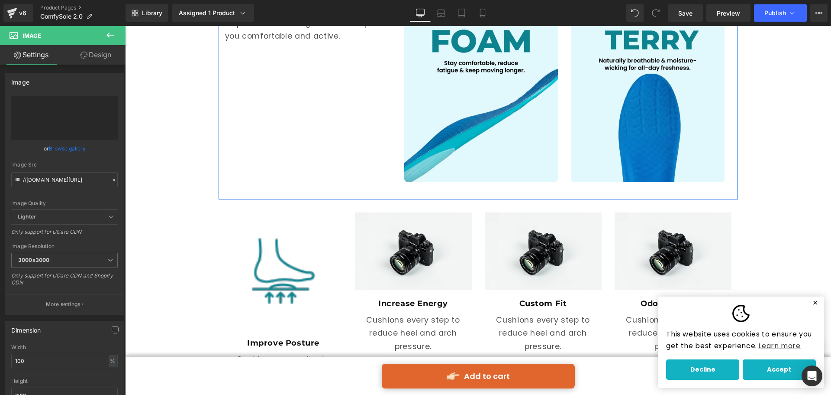
type input "[URL][DOMAIN_NAME]"
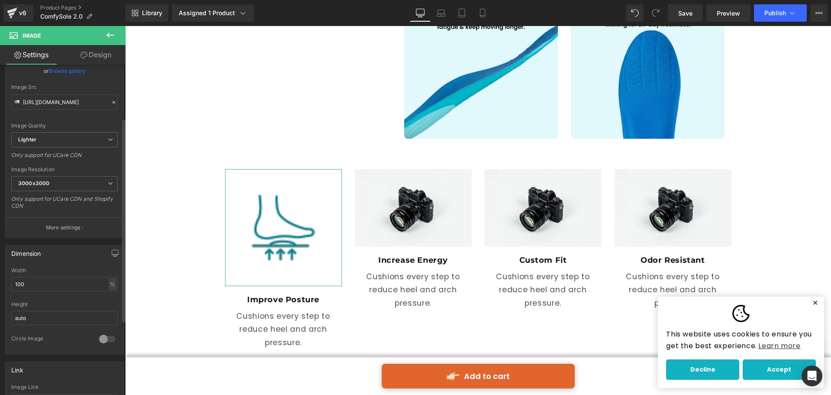
scroll to position [87, 0]
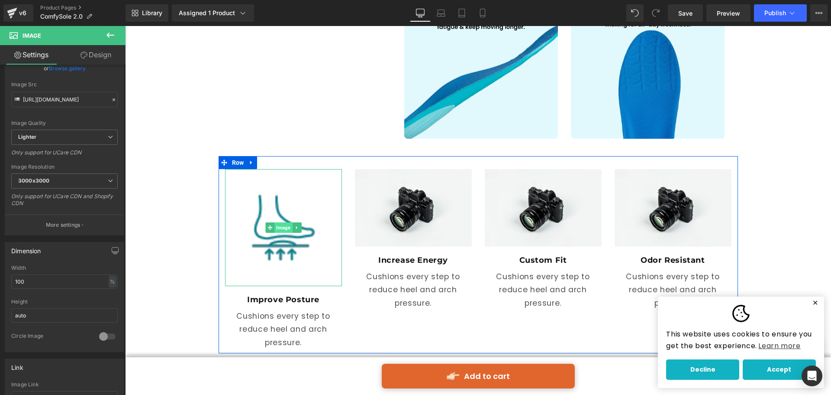
click at [275, 222] on span "Image" at bounding box center [284, 227] width 18 height 10
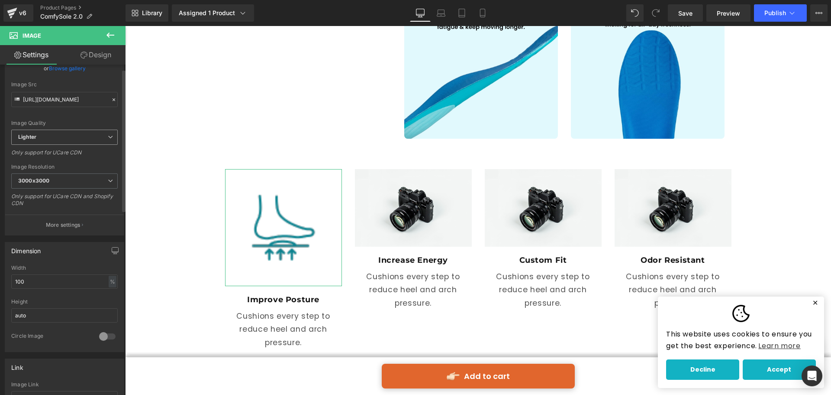
scroll to position [0, 0]
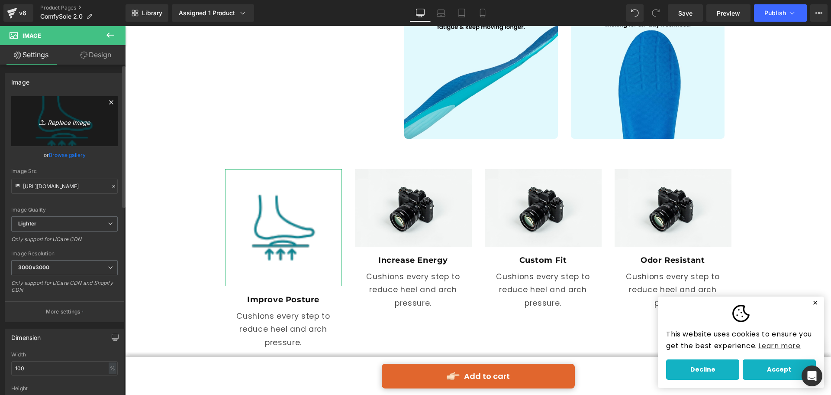
click at [69, 124] on icon "Replace Image" at bounding box center [64, 121] width 69 height 11
type input "C:\fakepath\1.svg"
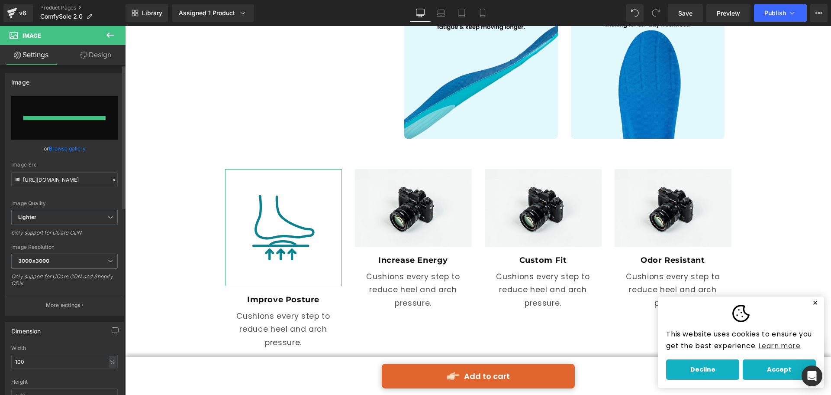
type input "[URL][DOMAIN_NAME]"
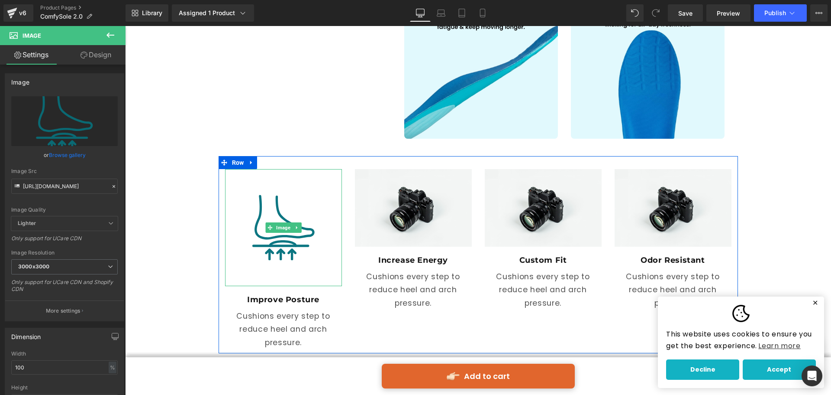
click at [293, 233] on img at bounding box center [283, 227] width 117 height 117
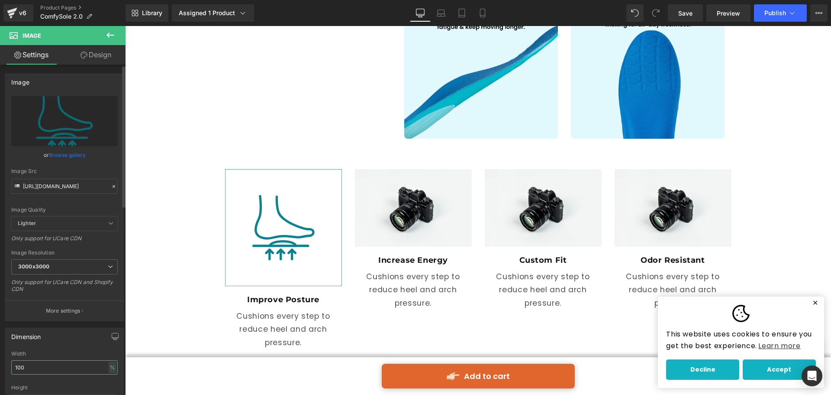
drag, startPoint x: 40, startPoint y: 366, endPoint x: 6, endPoint y: 372, distance: 34.4
click at [6, 372] on div "100% Width 100 % % px auto Height auto 0 Circle Image" at bounding box center [64, 393] width 119 height 87
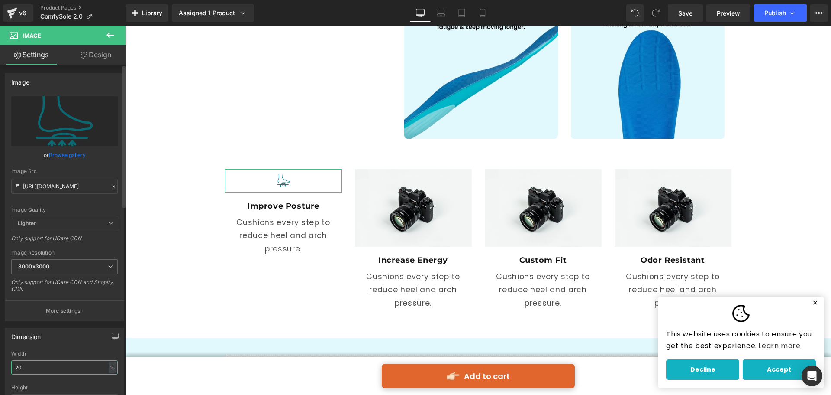
drag, startPoint x: 24, startPoint y: 368, endPoint x: 5, endPoint y: 369, distance: 19.1
click at [5, 368] on div "20% Width 20 % % px auto Height auto 0 Circle Image" at bounding box center [64, 393] width 119 height 87
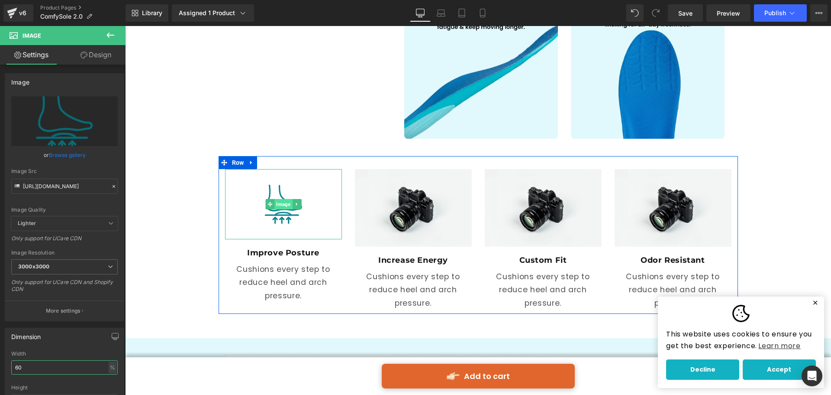
click at [284, 204] on span "Image" at bounding box center [284, 204] width 18 height 10
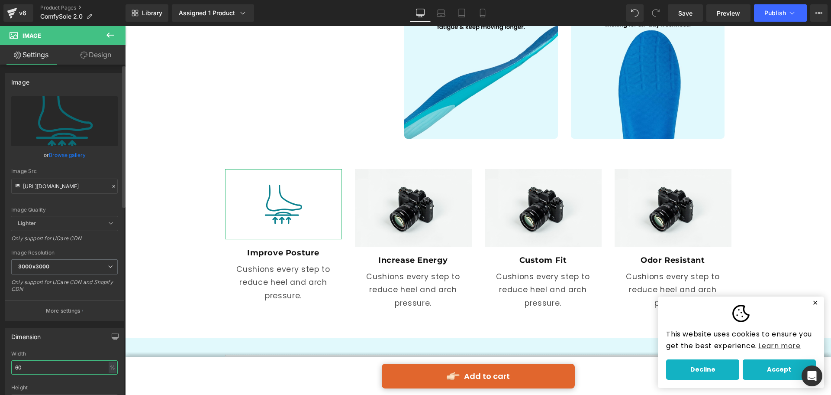
drag, startPoint x: 15, startPoint y: 368, endPoint x: 8, endPoint y: 369, distance: 6.6
click at [8, 369] on div "60% Width 60 % % px auto Height auto 0 Circle Image" at bounding box center [64, 393] width 119 height 87
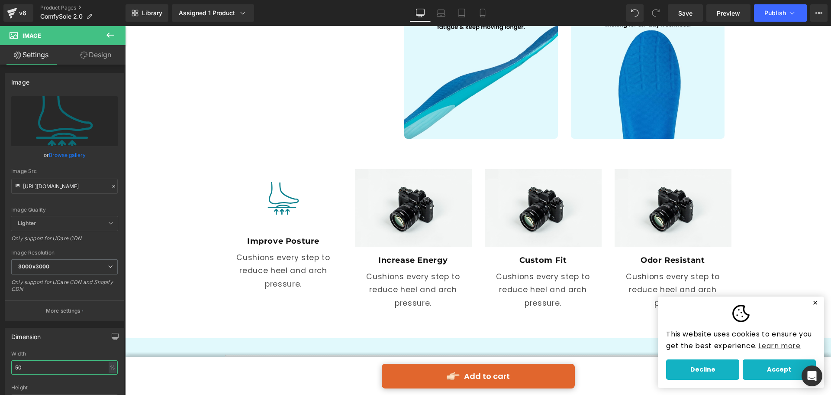
type input "50"
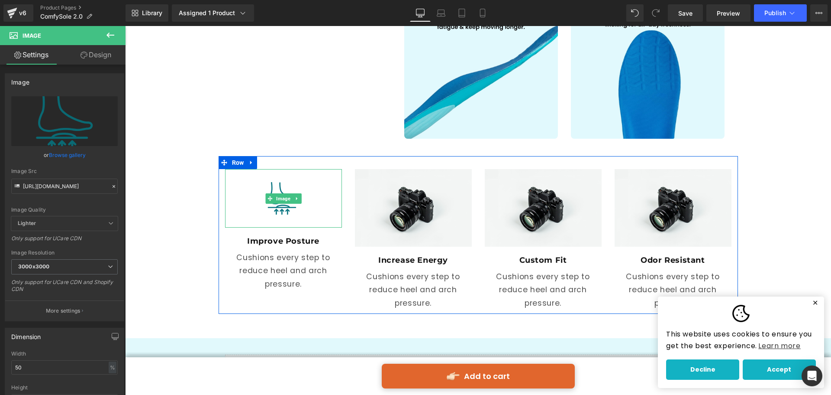
click at [298, 218] on img at bounding box center [283, 198] width 58 height 58
click at [286, 200] on span "Image" at bounding box center [284, 198] width 18 height 10
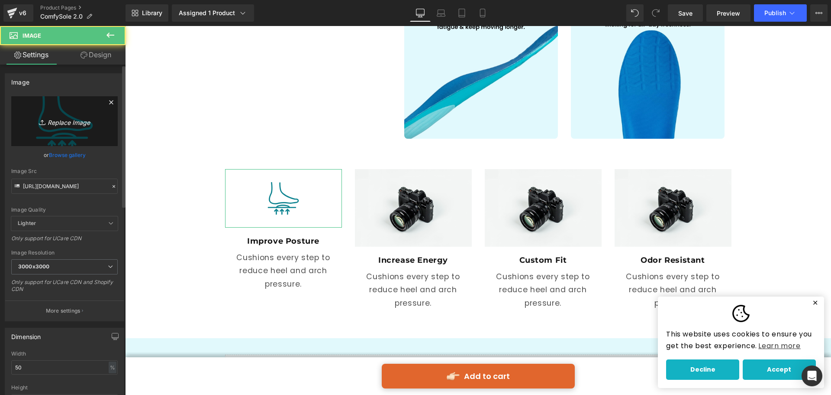
click at [59, 124] on icon "Replace Image" at bounding box center [64, 121] width 69 height 11
type input "C:\fakepath\1.svg"
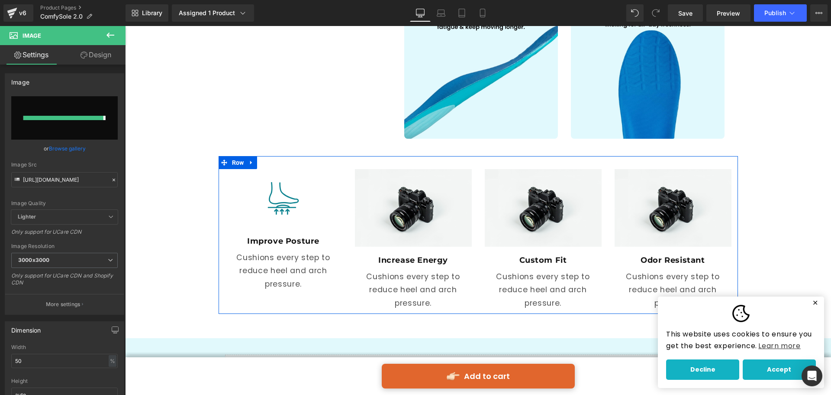
type input "[URL][DOMAIN_NAME]"
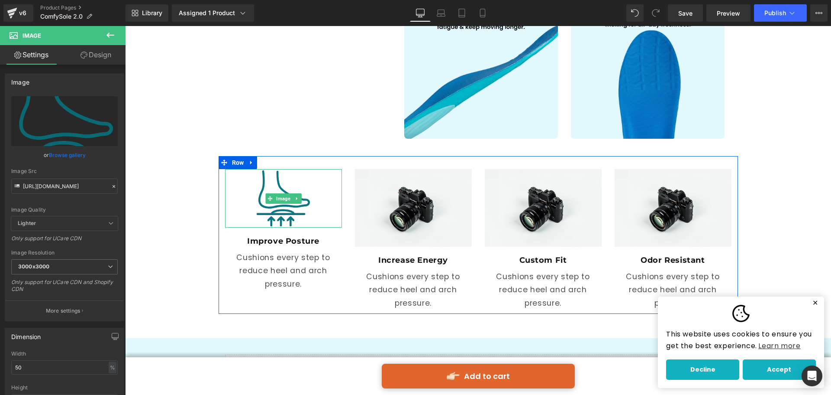
click at [289, 212] on img at bounding box center [283, 198] width 58 height 58
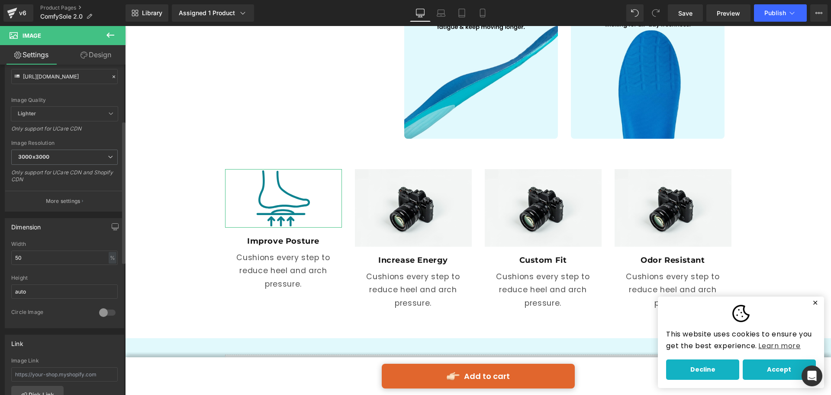
scroll to position [130, 0]
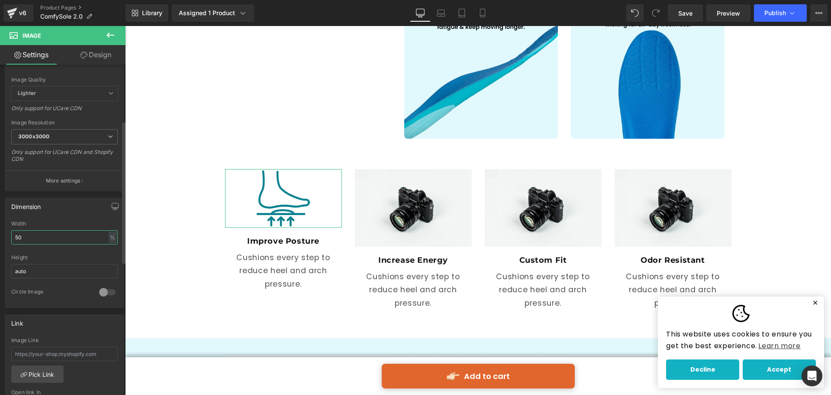
drag, startPoint x: 27, startPoint y: 236, endPoint x: 10, endPoint y: 240, distance: 18.0
click at [10, 240] on div "50% Width 50 % % px auto Height auto 0 Circle Image" at bounding box center [64, 263] width 119 height 87
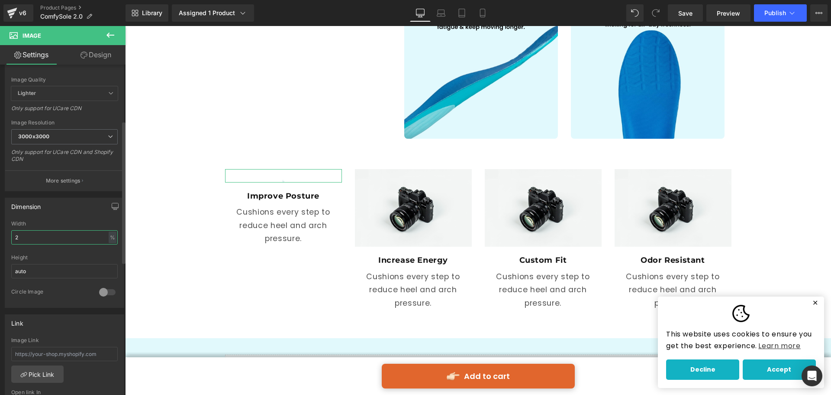
type input "20"
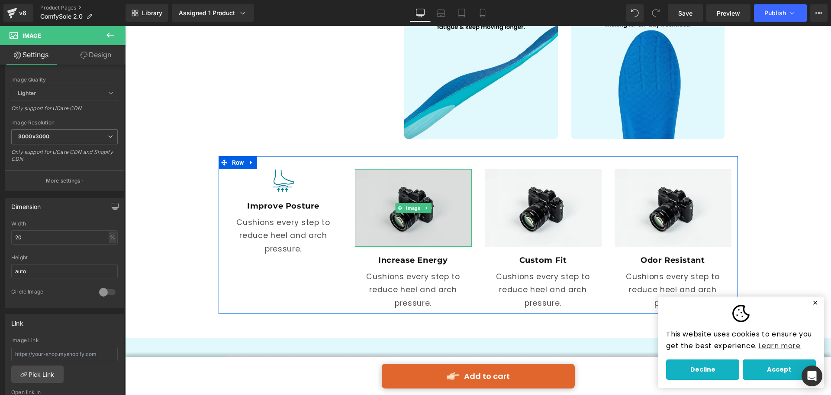
click at [404, 208] on span "Image" at bounding box center [413, 208] width 18 height 10
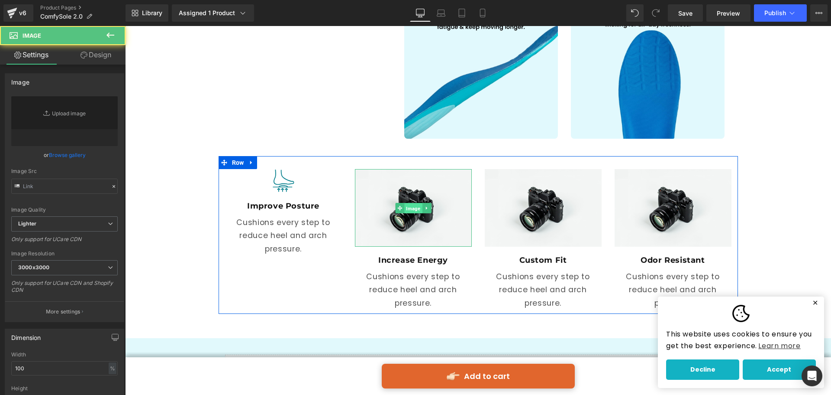
type input "//[DOMAIN_NAME][URL]"
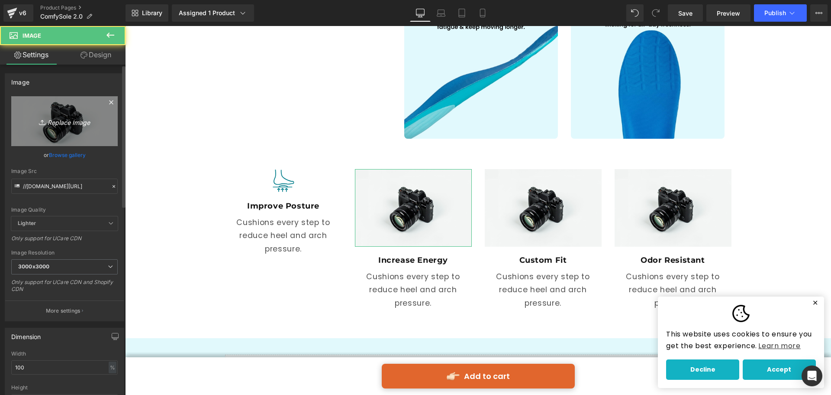
click at [78, 130] on link "Replace Image" at bounding box center [64, 121] width 107 height 50
type input "C:\fakepath\2.svg"
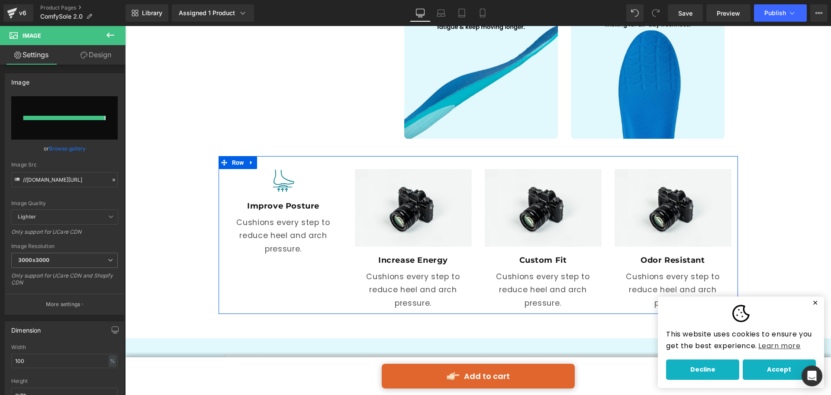
type input "[URL][DOMAIN_NAME]"
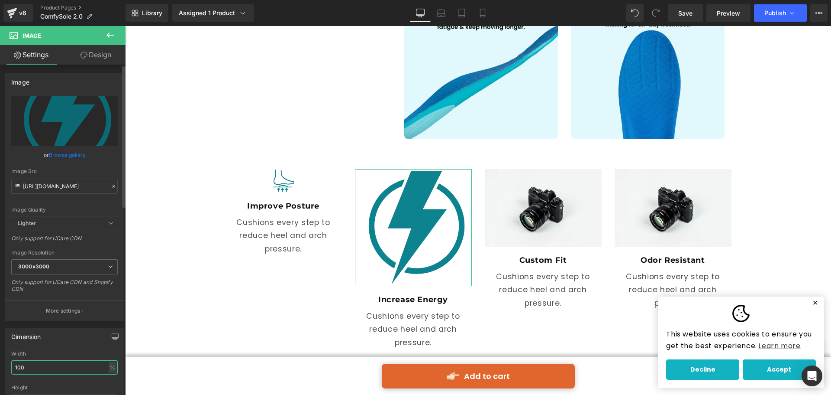
drag, startPoint x: 17, startPoint y: 369, endPoint x: 10, endPoint y: 372, distance: 7.8
click at [10, 372] on div "100% Width 100 % % px auto Height auto 0 Circle Image" at bounding box center [64, 393] width 119 height 87
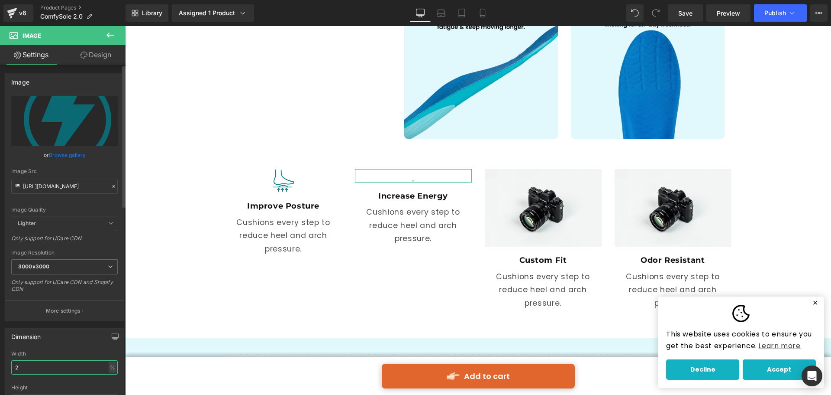
type input "20"
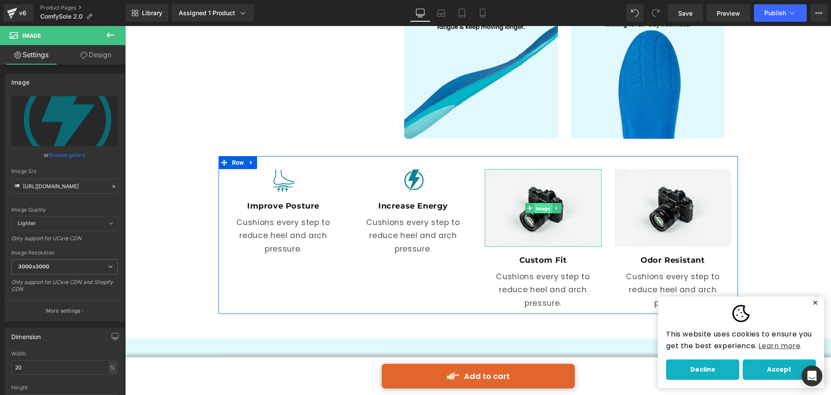
click at [546, 204] on span "Image" at bounding box center [543, 208] width 18 height 10
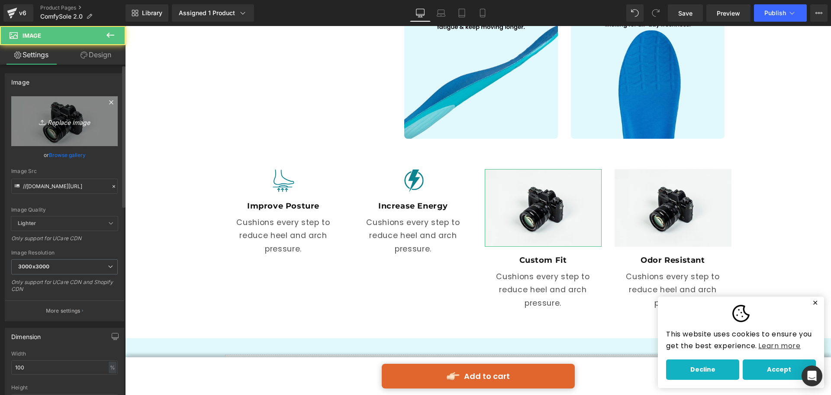
click at [59, 124] on icon "Replace Image" at bounding box center [64, 121] width 69 height 11
type input "C:\fakepath\3.svg"
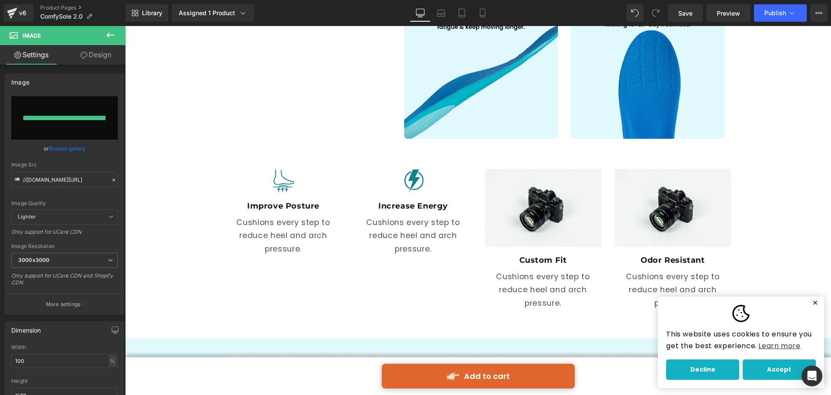
type input "[URL][DOMAIN_NAME]"
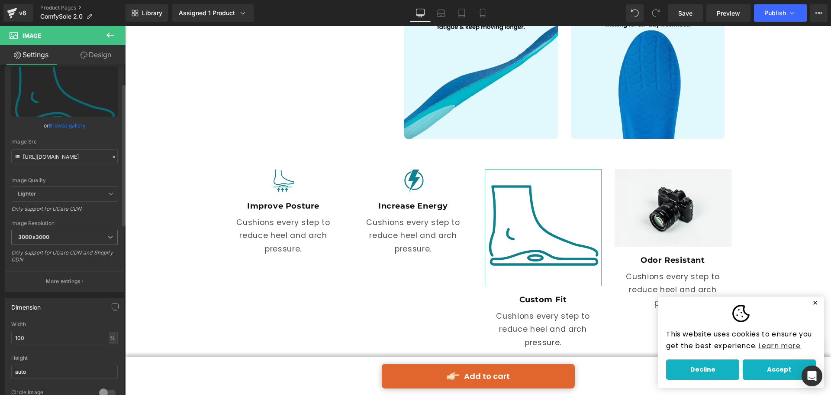
scroll to position [43, 0]
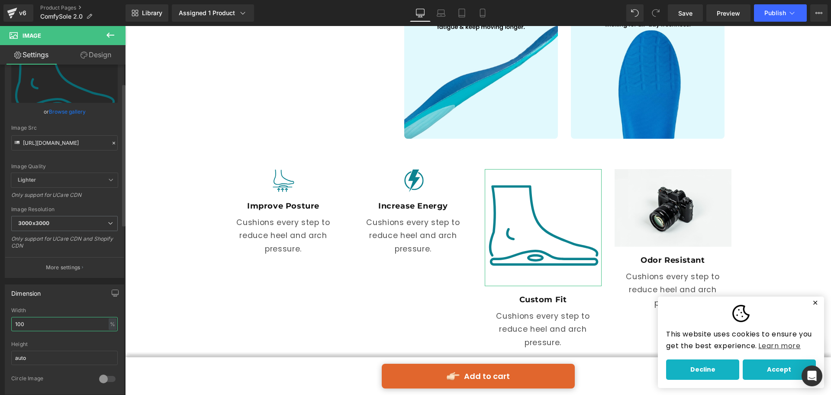
drag, startPoint x: 38, startPoint y: 327, endPoint x: 0, endPoint y: 333, distance: 38.7
click at [0, 333] on div "Dimension 100% Width 100 % % px auto Height auto 0 Circle Image" at bounding box center [64, 336] width 129 height 116
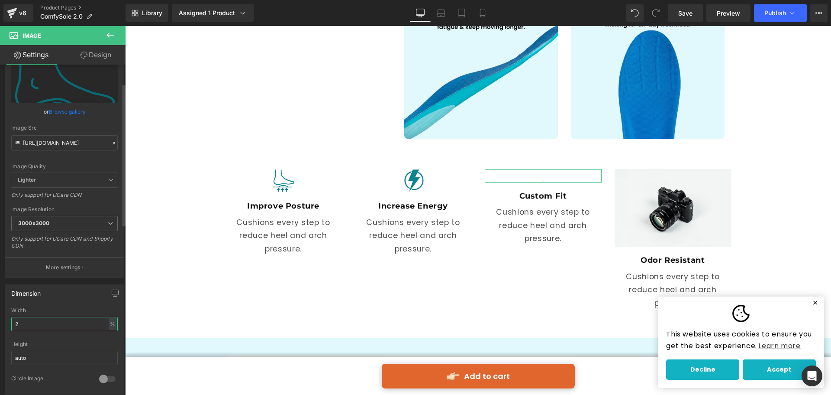
type input "20"
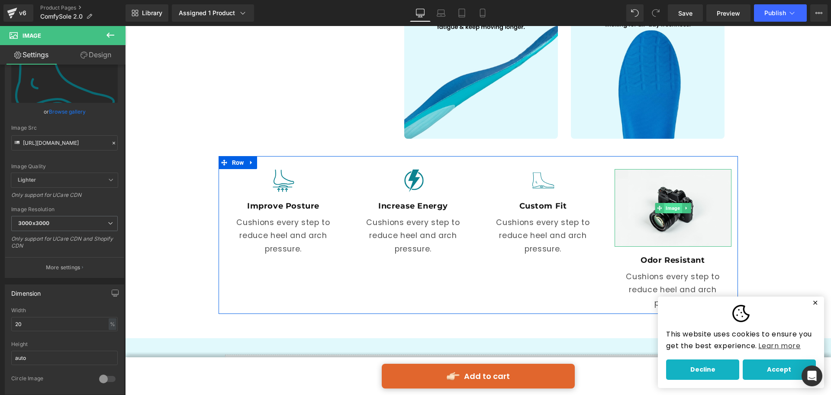
click at [664, 209] on span "Image" at bounding box center [673, 208] width 18 height 10
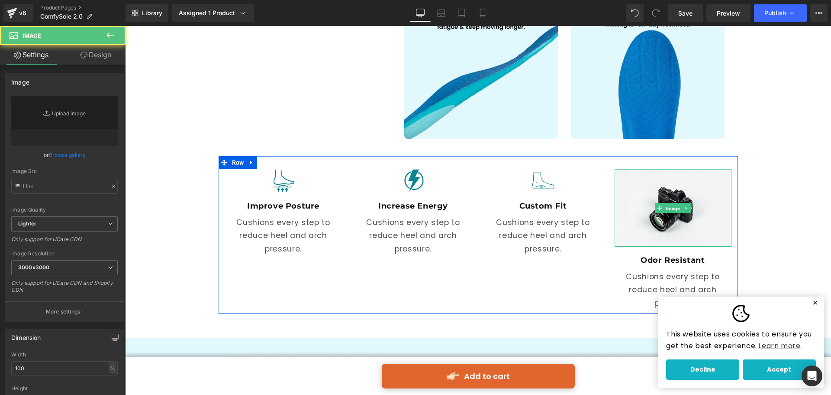
type input "//[DOMAIN_NAME][URL]"
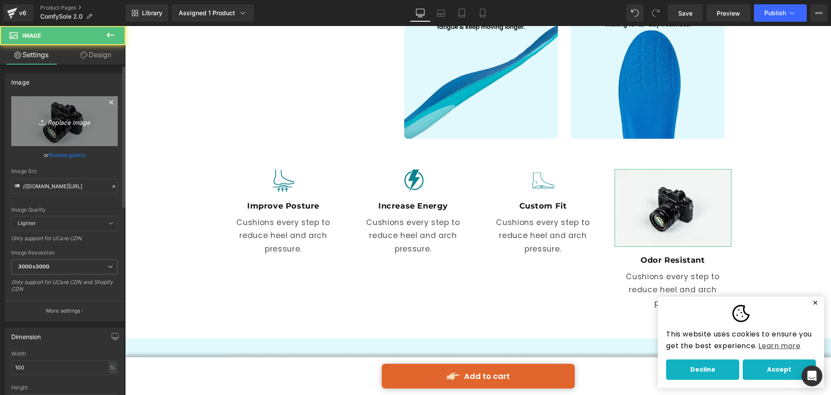
click at [60, 111] on link "Replace Image" at bounding box center [64, 121] width 107 height 50
type input "C:\fakepath\4.svg"
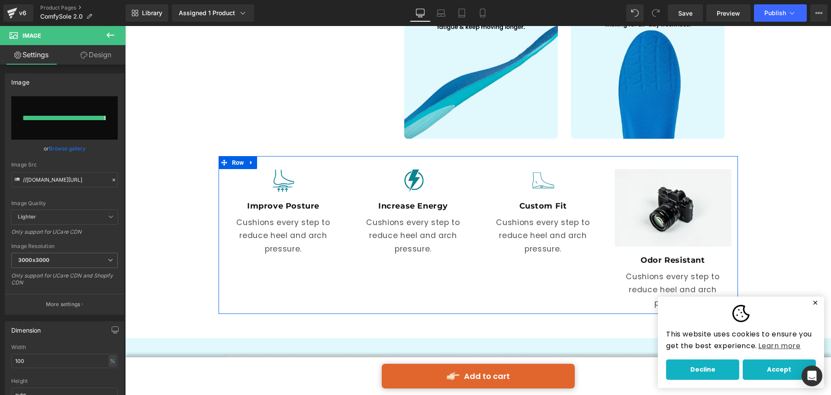
type input "[URL][DOMAIN_NAME]"
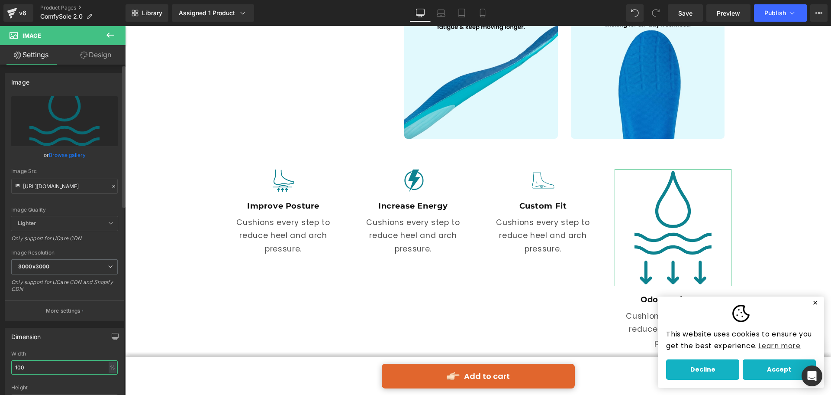
drag, startPoint x: 35, startPoint y: 364, endPoint x: 0, endPoint y: 373, distance: 35.8
click at [0, 372] on div "Dimension 100% Width 100 % % px auto Height auto 0 Circle Image" at bounding box center [64, 379] width 129 height 116
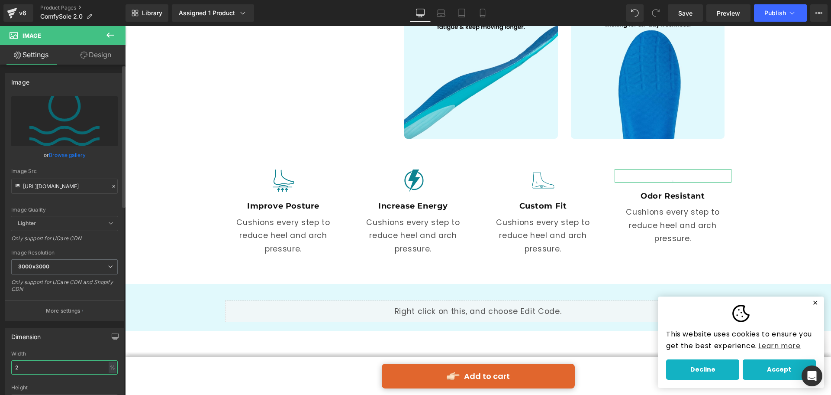
type input "20"
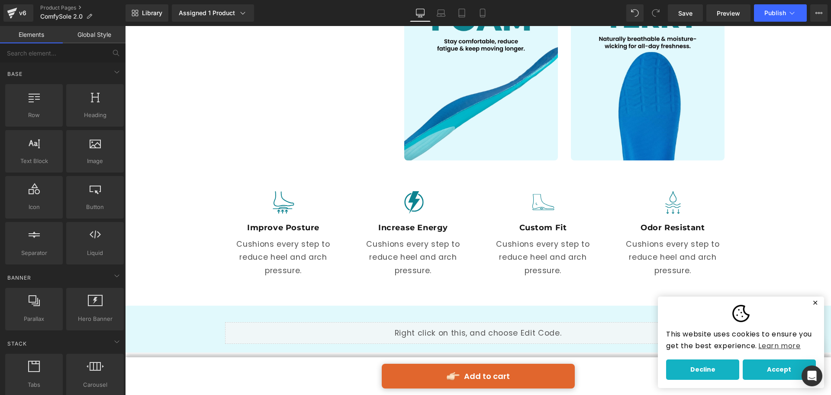
scroll to position [1206, 0]
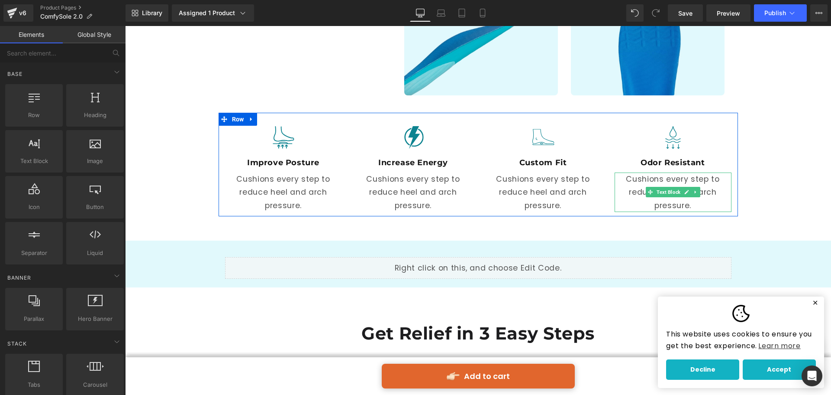
click at [697, 194] on p "Cushions every step to reduce heel and arch pressure." at bounding box center [673, 191] width 117 height 39
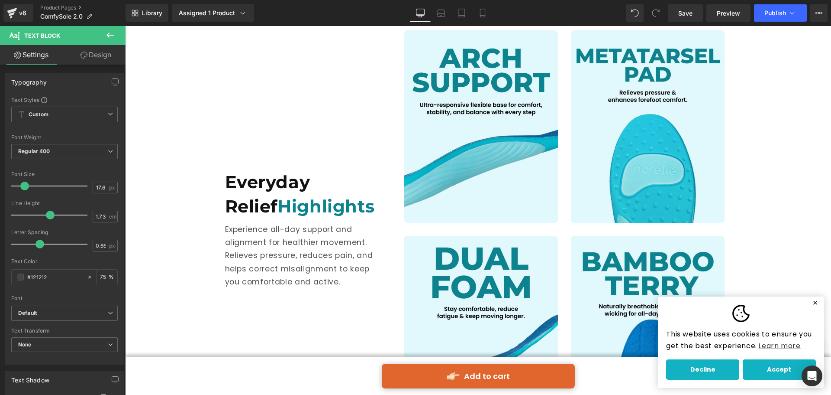
scroll to position [859, 0]
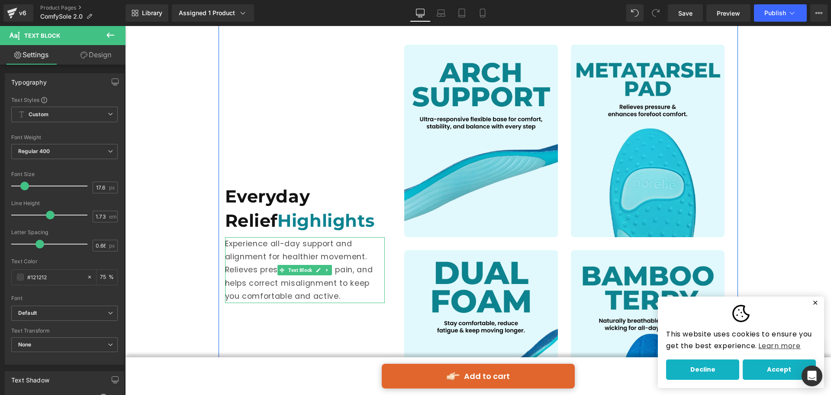
click at [324, 259] on p "Experience all-day support and alignment for healthier movement. Relieves press…" at bounding box center [305, 270] width 160 height 66
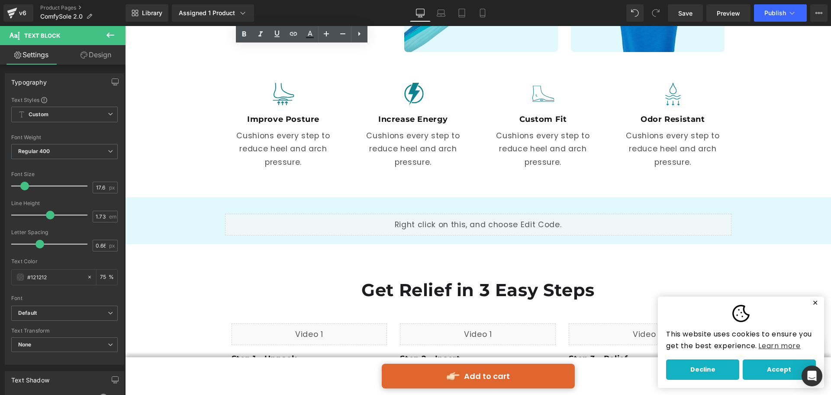
scroll to position [1206, 0]
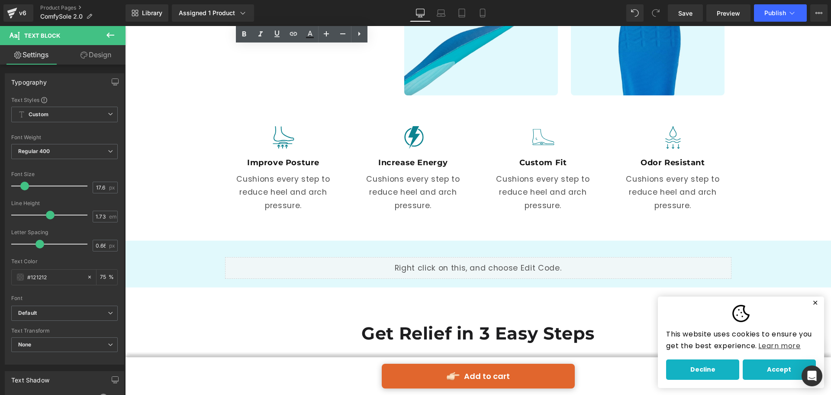
click at [610, 213] on div "Image Improve Posture Heading Cushions every step to reduce heel and arch press…" at bounding box center [479, 165] width 520 height 104
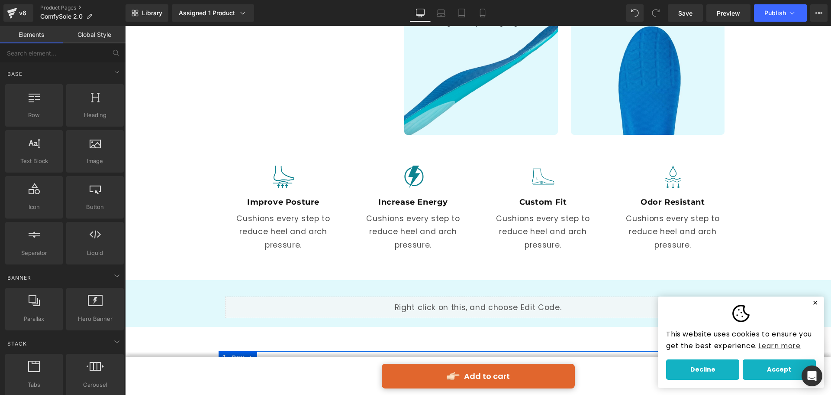
scroll to position [1162, 0]
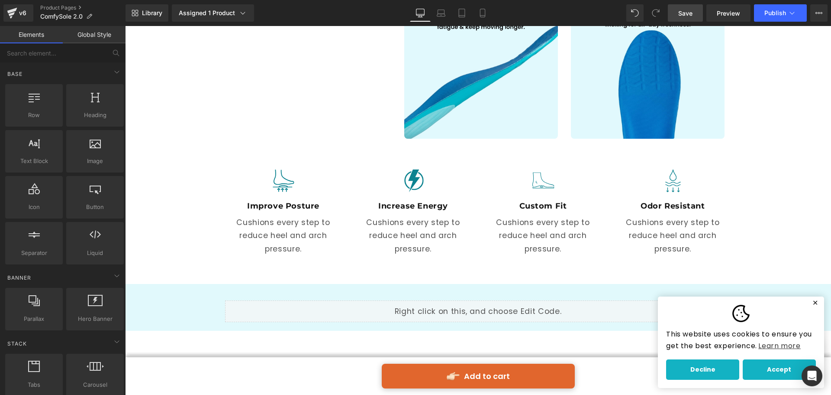
click at [694, 15] on link "Save" at bounding box center [685, 12] width 35 height 17
click at [154, 13] on span "Library" at bounding box center [152, 13] width 20 height 8
